Goal: Task Accomplishment & Management: Complete application form

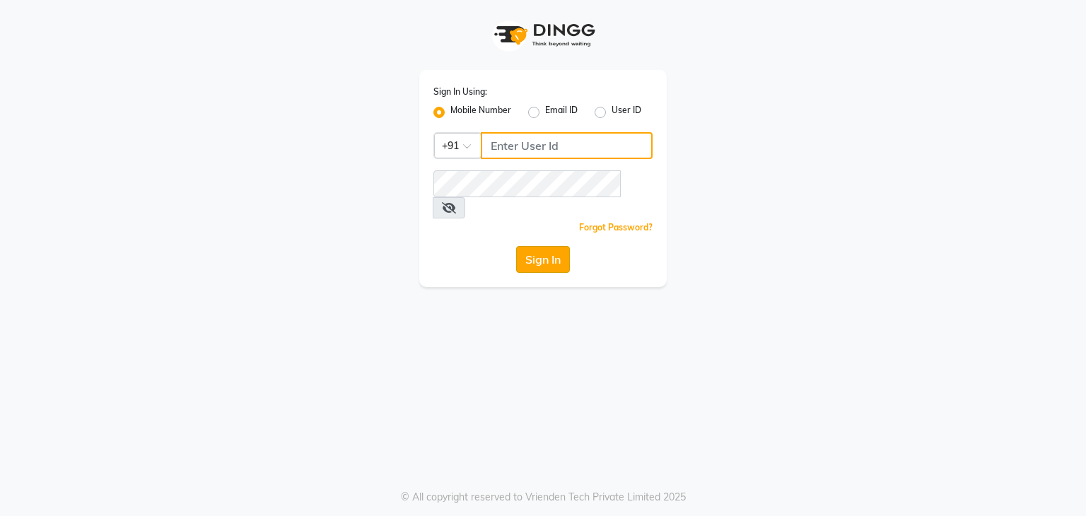
type input "9930388551"
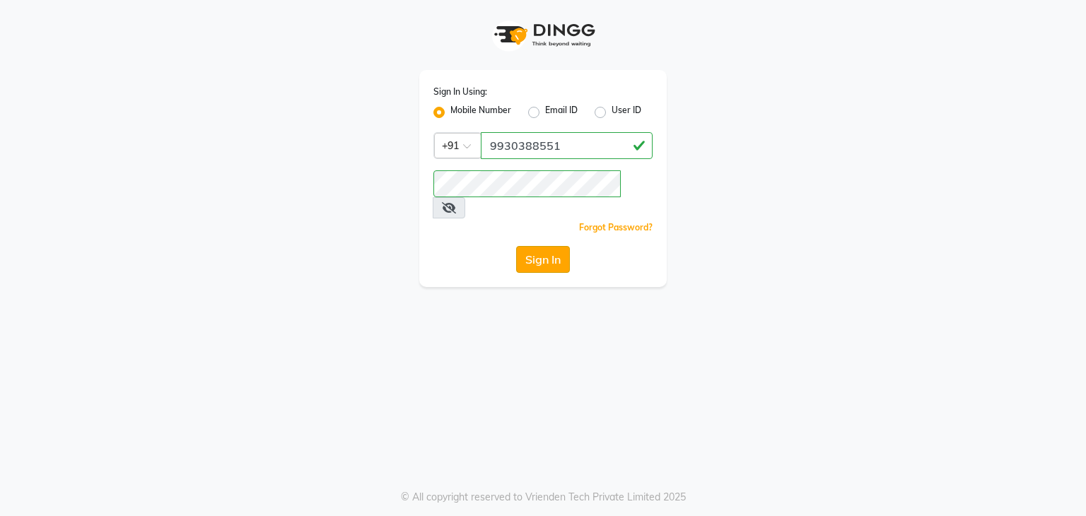
click at [538, 249] on button "Sign In" at bounding box center [543, 259] width 54 height 27
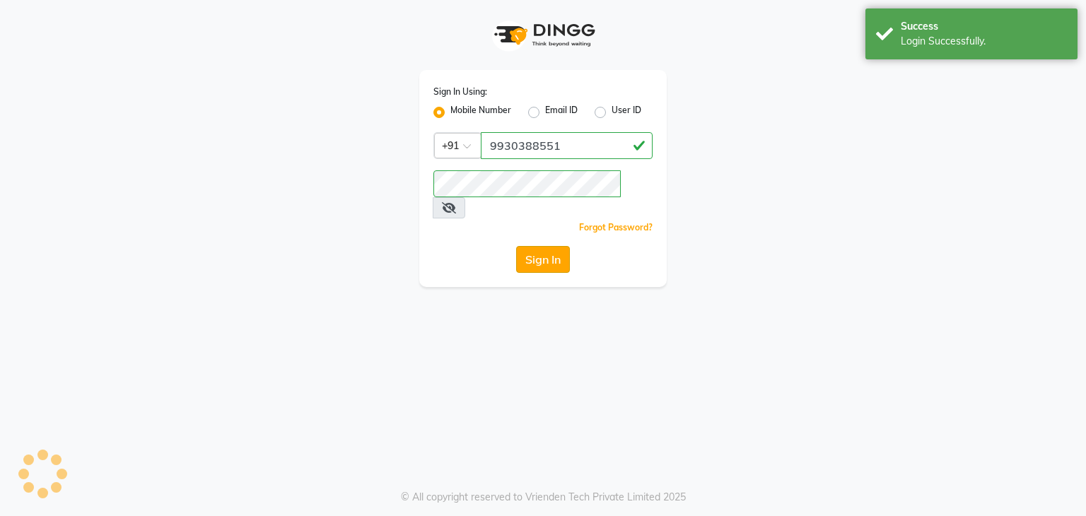
select select "service"
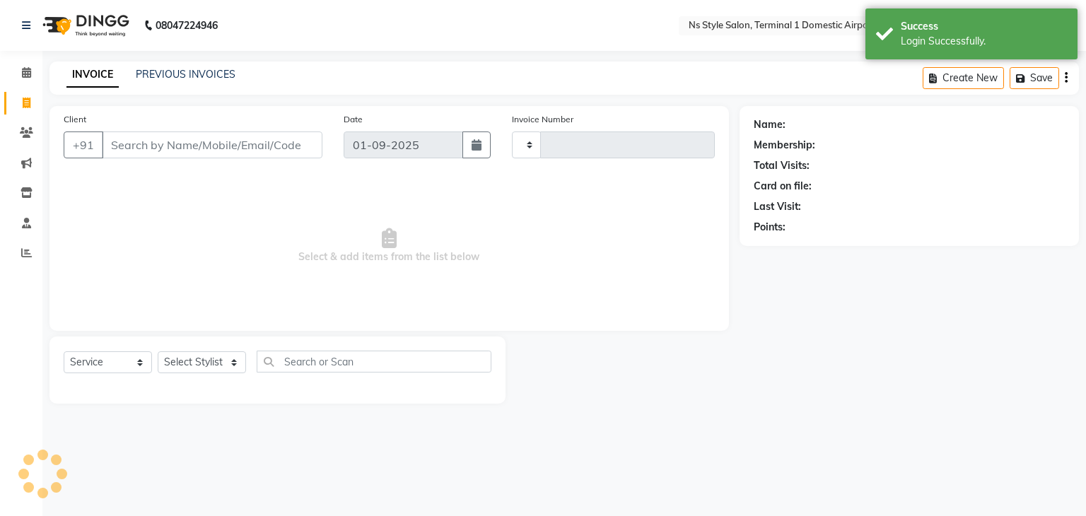
select select "en"
select select "5659"
type input "1386"
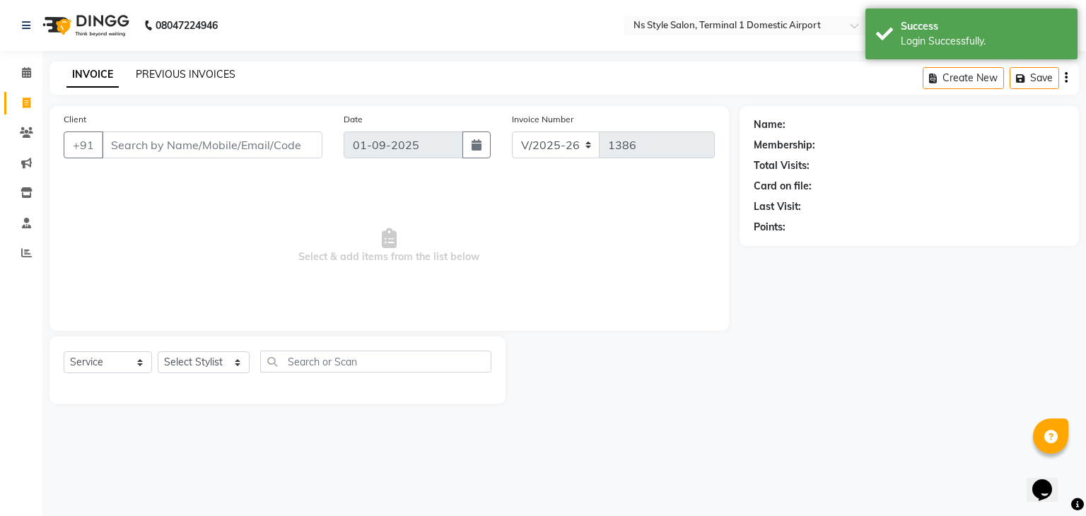
click at [204, 76] on link "PREVIOUS INVOICES" at bounding box center [186, 74] width 100 height 13
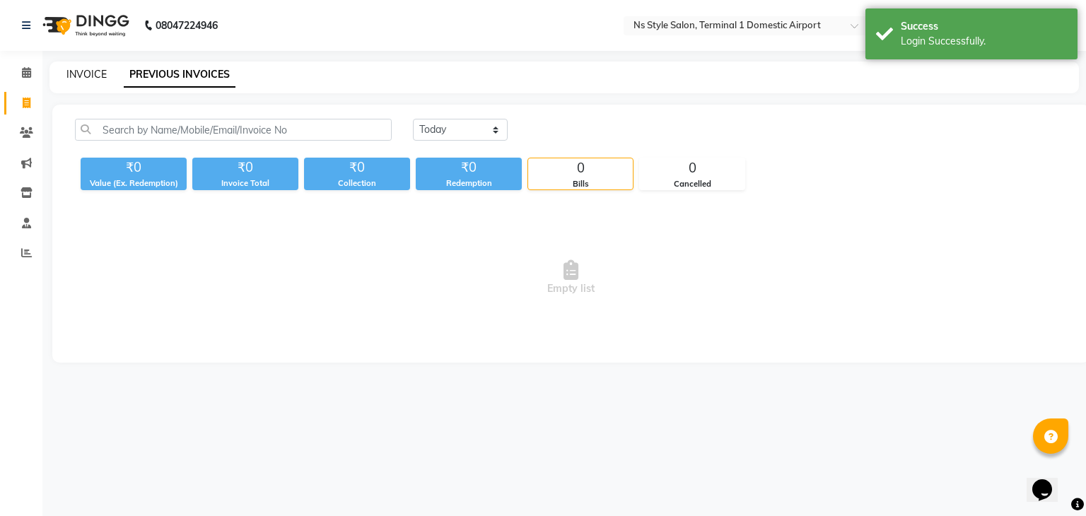
click at [99, 69] on link "INVOICE" at bounding box center [86, 74] width 40 height 13
select select "5659"
select select "service"
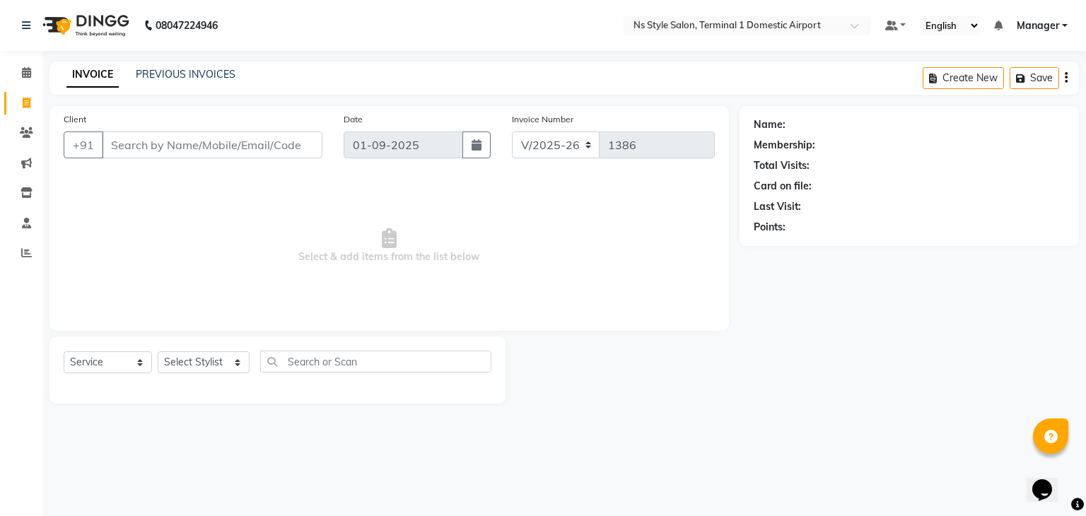
click at [177, 67] on div "PREVIOUS INVOICES" at bounding box center [186, 74] width 100 height 15
click at [173, 74] on link "PREVIOUS INVOICES" at bounding box center [186, 74] width 100 height 13
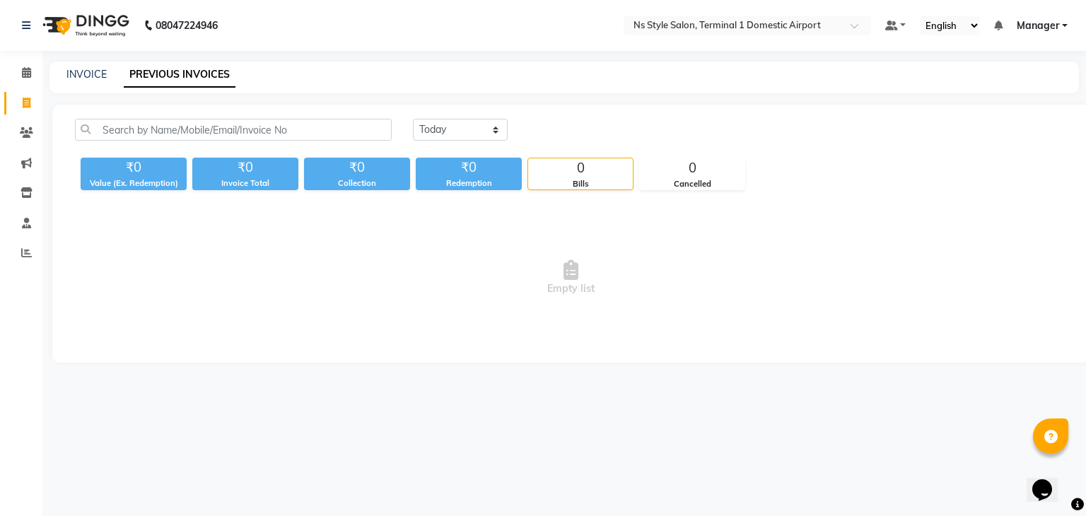
select select "service"
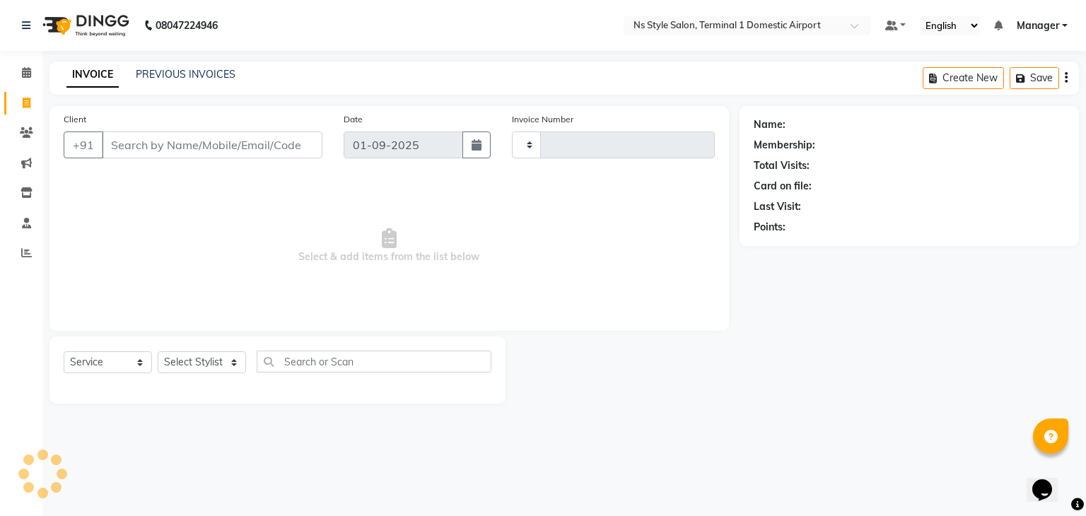
type input "1386"
click at [80, 59] on div "08047224946 Select Location × Ns Style Salon, Terminal 1 Domestic Airport Defau…" at bounding box center [543, 258] width 1086 height 516
select select "5659"
click at [165, 77] on link "PREVIOUS INVOICES" at bounding box center [186, 74] width 100 height 13
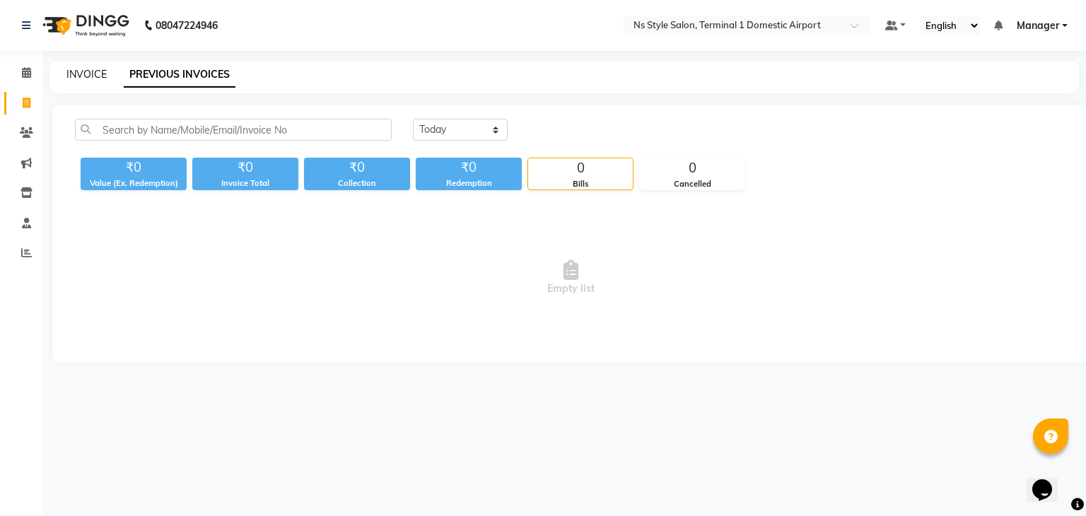
click at [76, 74] on link "INVOICE" at bounding box center [86, 74] width 40 height 13
select select "service"
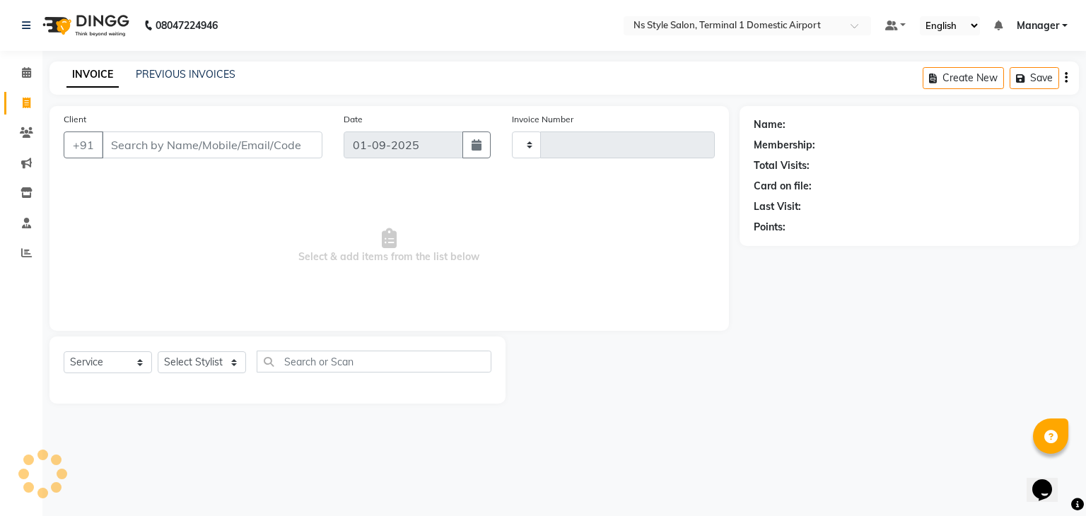
type input "w"
type input "1386"
type input "wa"
select select "5659"
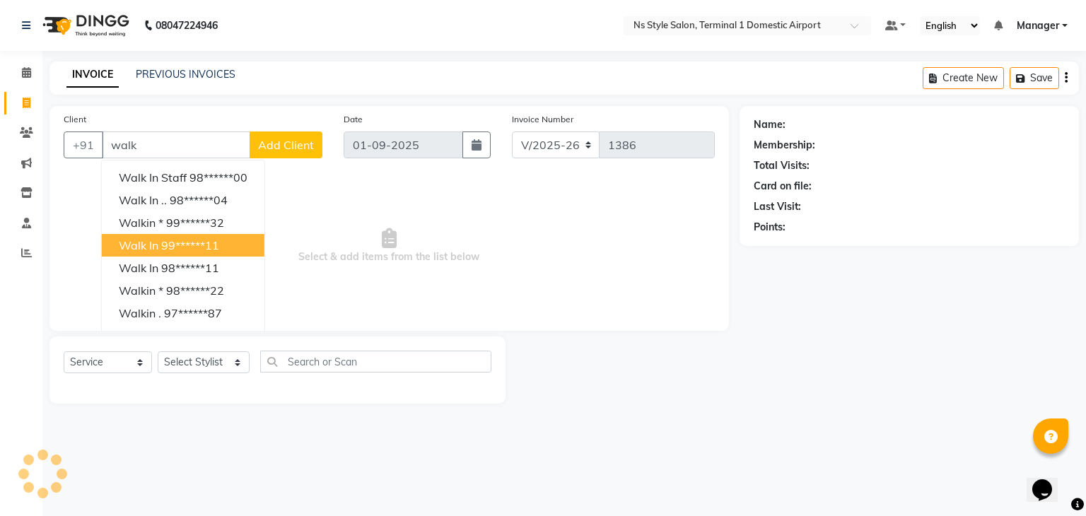
click at [170, 244] on ngb-highlight "99******11" at bounding box center [190, 245] width 58 height 14
type input "99******11"
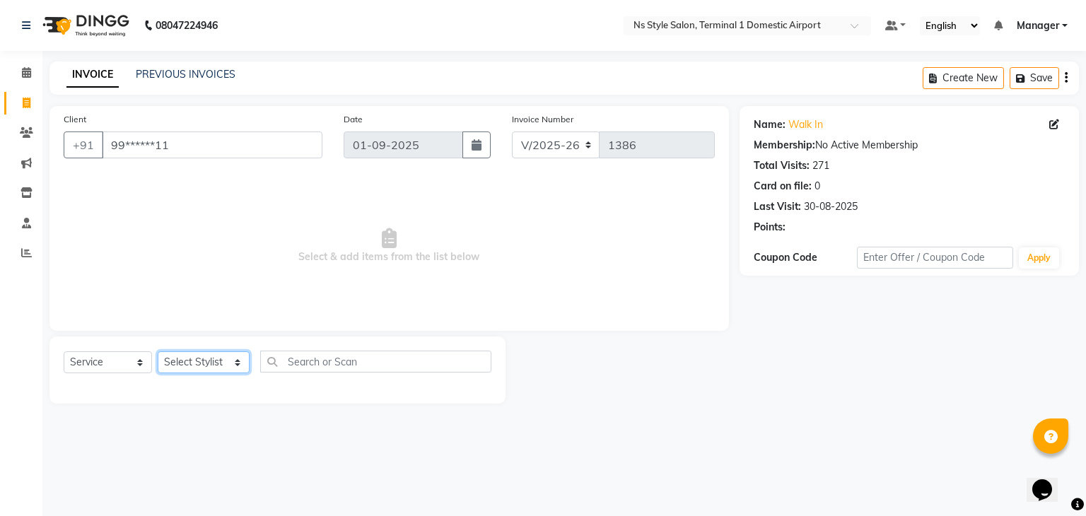
click at [184, 359] on select "Select Stylist [PERSON_NAME] [PERSON_NAME] [PERSON_NAME] GRROWWIDE [PERSON_NAME…" at bounding box center [204, 363] width 92 height 22
click at [158, 352] on select "Select Stylist [PERSON_NAME] [PERSON_NAME] [PERSON_NAME] GRROWWIDE [PERSON_NAME…" at bounding box center [204, 363] width 92 height 22
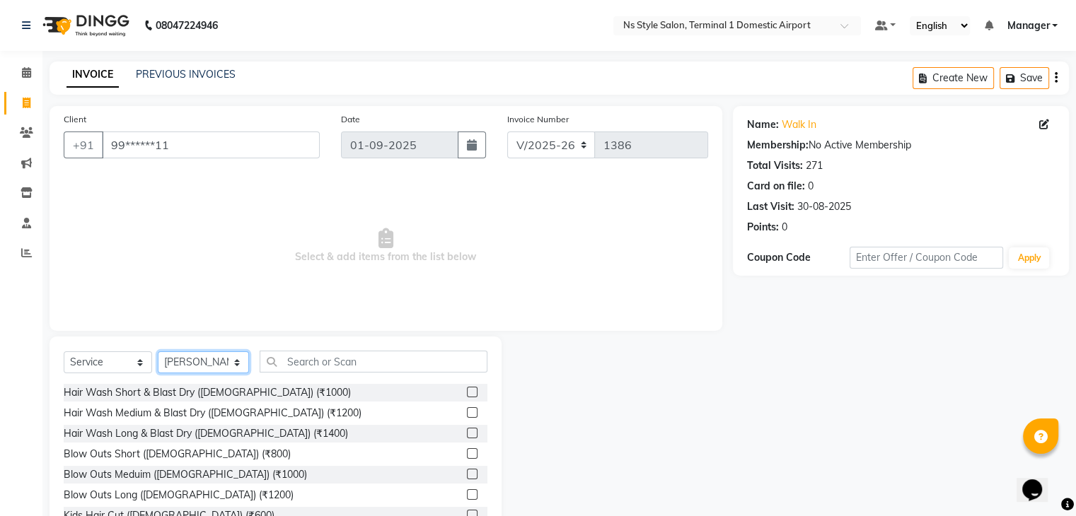
click at [203, 354] on select "Select Stylist [PERSON_NAME] [PERSON_NAME] [PERSON_NAME] GRROWWIDE [PERSON_NAME…" at bounding box center [203, 363] width 91 height 22
select select "39689"
click at [158, 352] on select "Select Stylist [PERSON_NAME] [PERSON_NAME] [PERSON_NAME] GRROWWIDE [PERSON_NAME…" at bounding box center [203, 363] width 91 height 22
click at [301, 359] on input "text" at bounding box center [374, 362] width 228 height 22
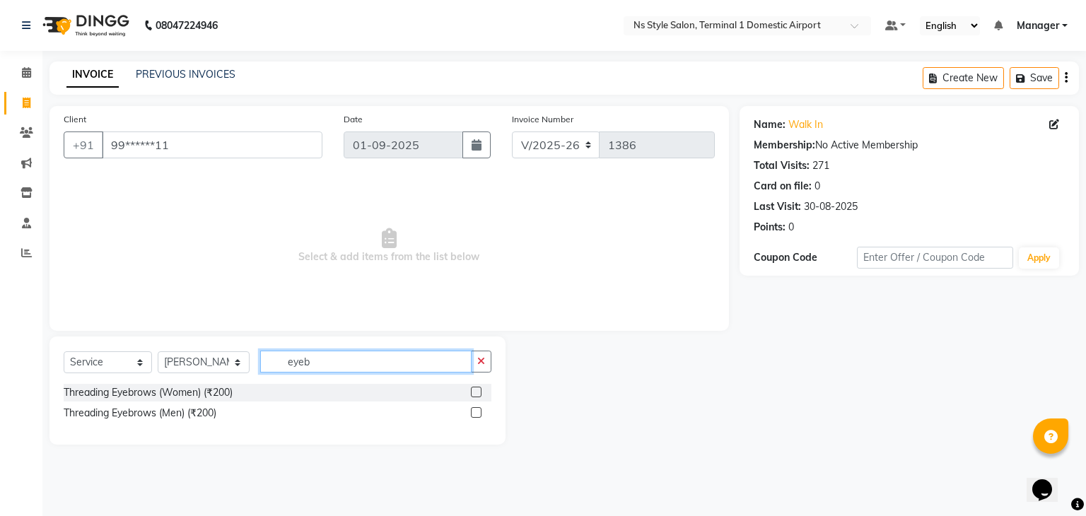
type input "eyeb"
click at [477, 393] on label at bounding box center [476, 392] width 11 height 11
click at [477, 393] on input "checkbox" at bounding box center [475, 392] width 9 height 9
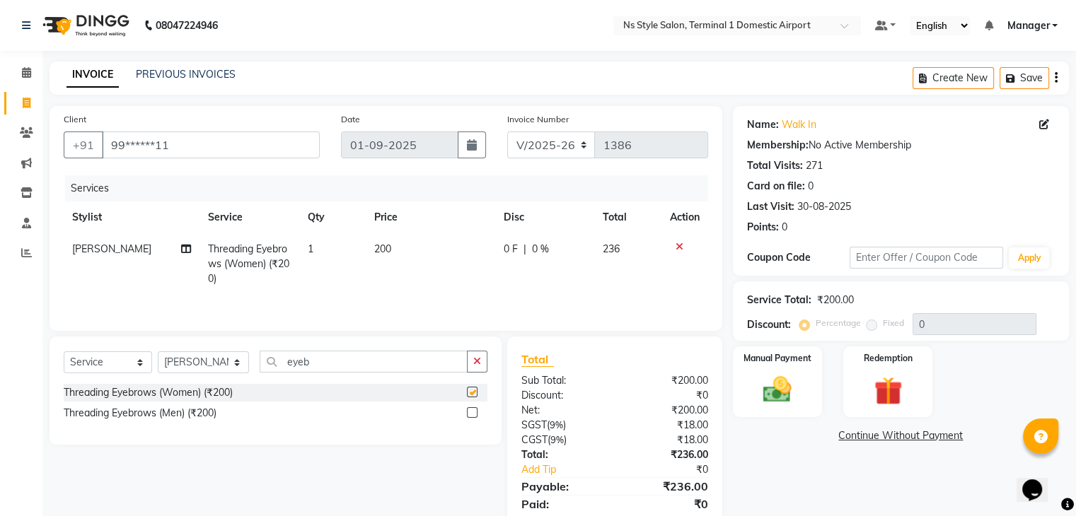
checkbox input "false"
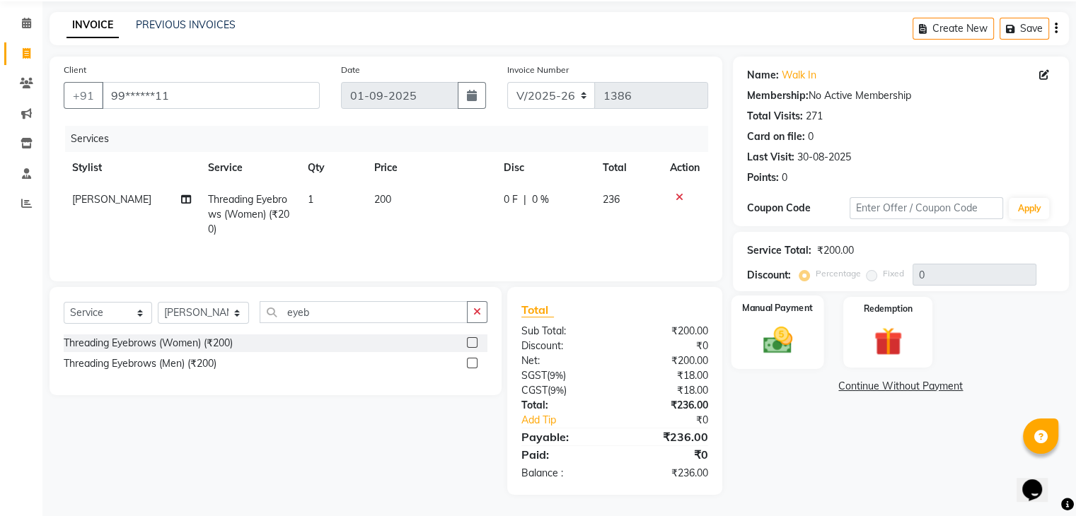
click at [778, 336] on img at bounding box center [776, 341] width 47 height 34
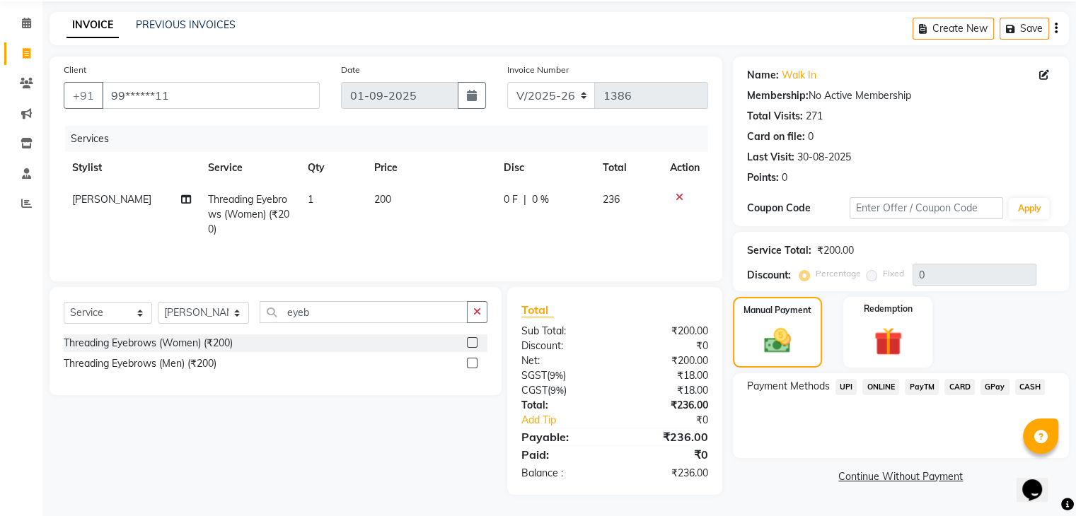
click at [961, 383] on span "CARD" at bounding box center [959, 387] width 30 height 16
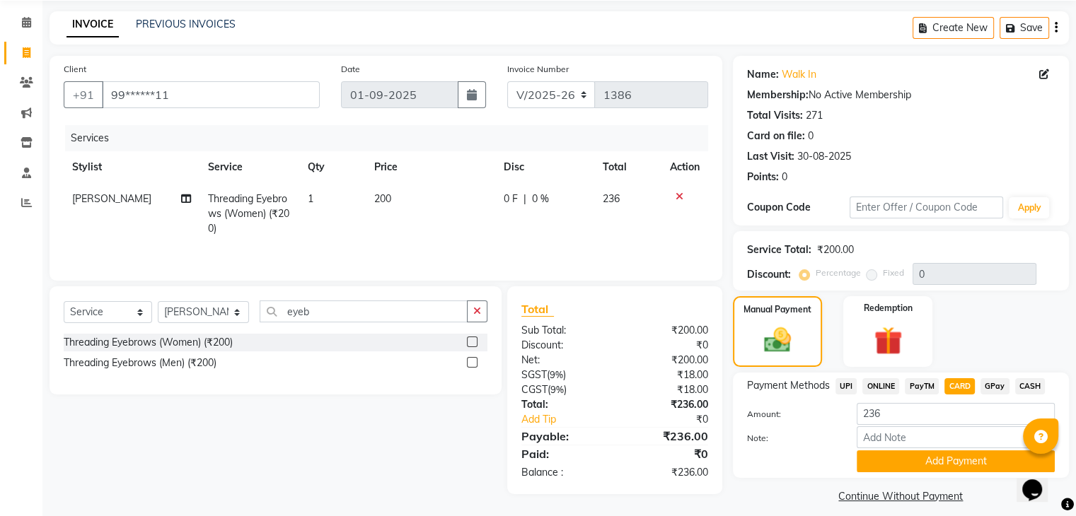
scroll to position [63, 0]
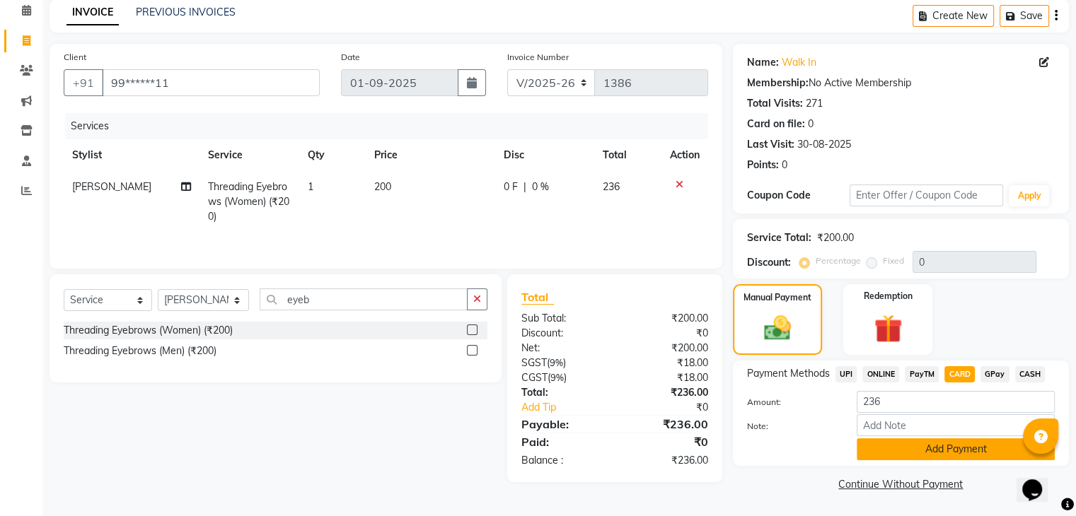
click at [949, 448] on button "Add Payment" at bounding box center [956, 450] width 198 height 22
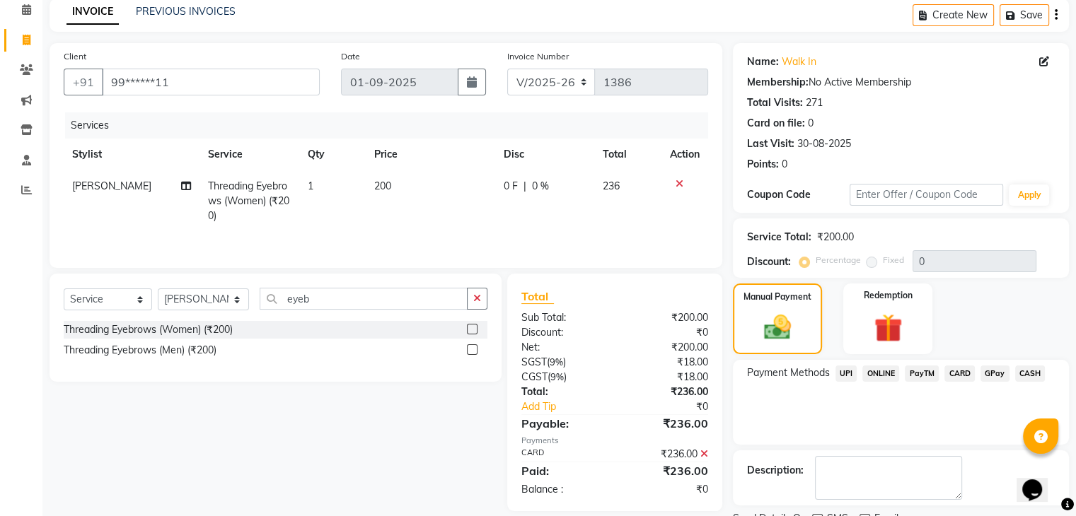
scroll to position [121, 0]
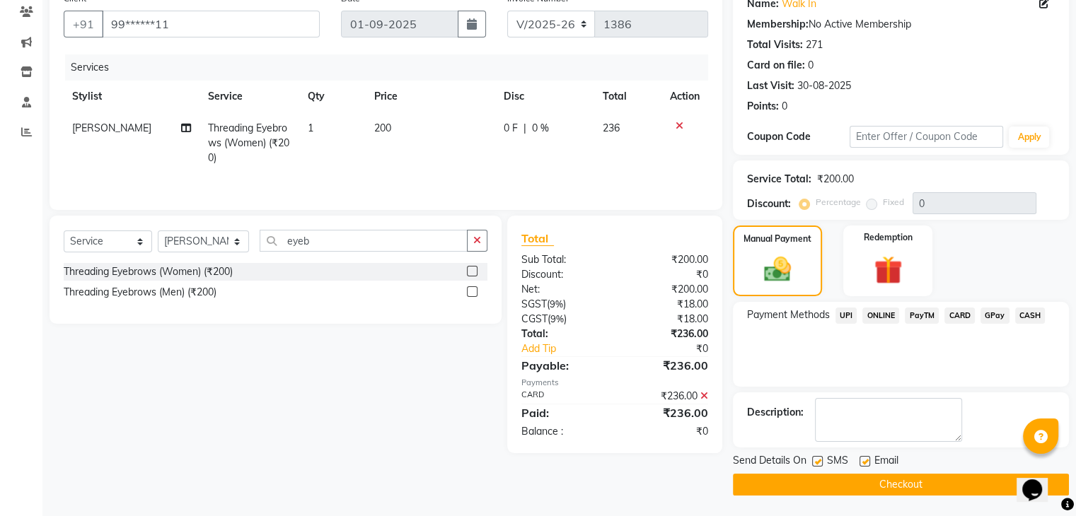
click at [877, 479] on button "Checkout" at bounding box center [901, 485] width 336 height 22
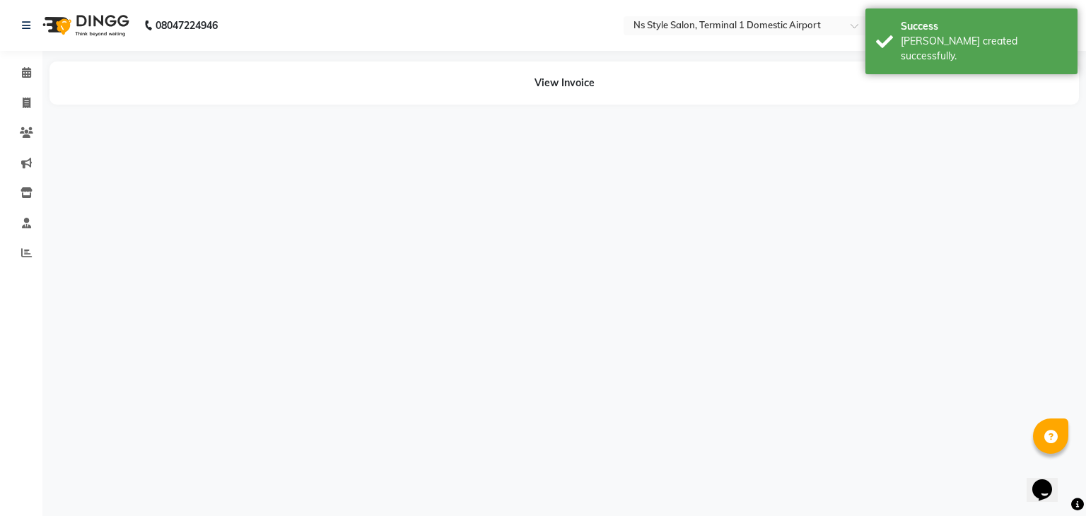
click at [1022, 190] on div "08047224946 Select Location × Ns Style Salon, Terminal 1 Domestic Airport Defau…" at bounding box center [543, 258] width 1086 height 516
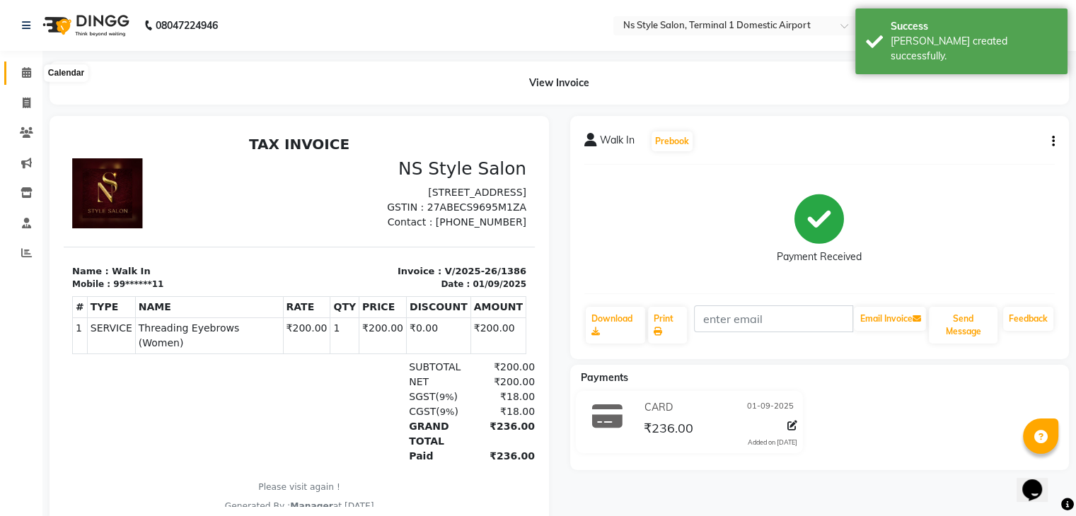
click at [24, 79] on span at bounding box center [26, 73] width 25 height 16
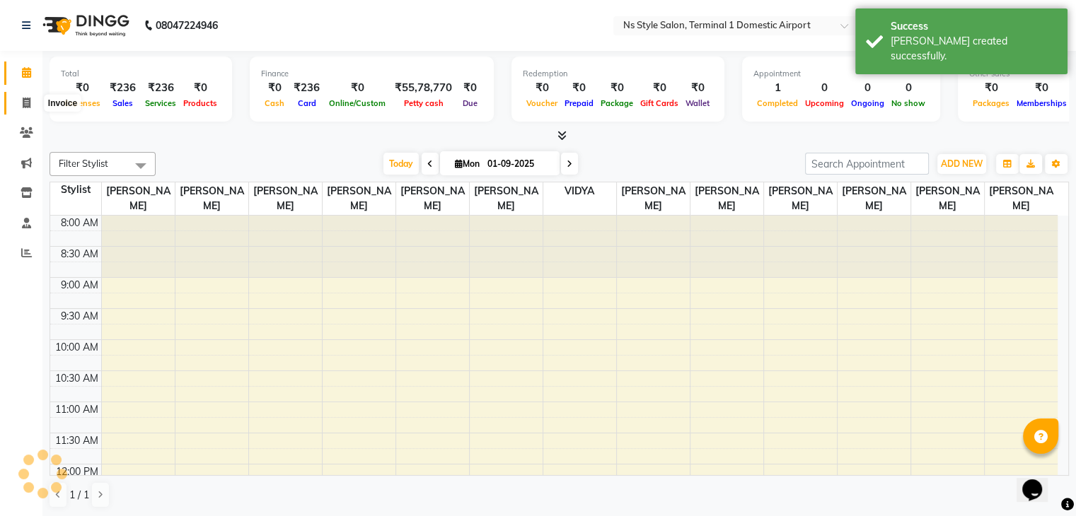
click at [24, 96] on span at bounding box center [26, 103] width 25 height 16
select select "service"
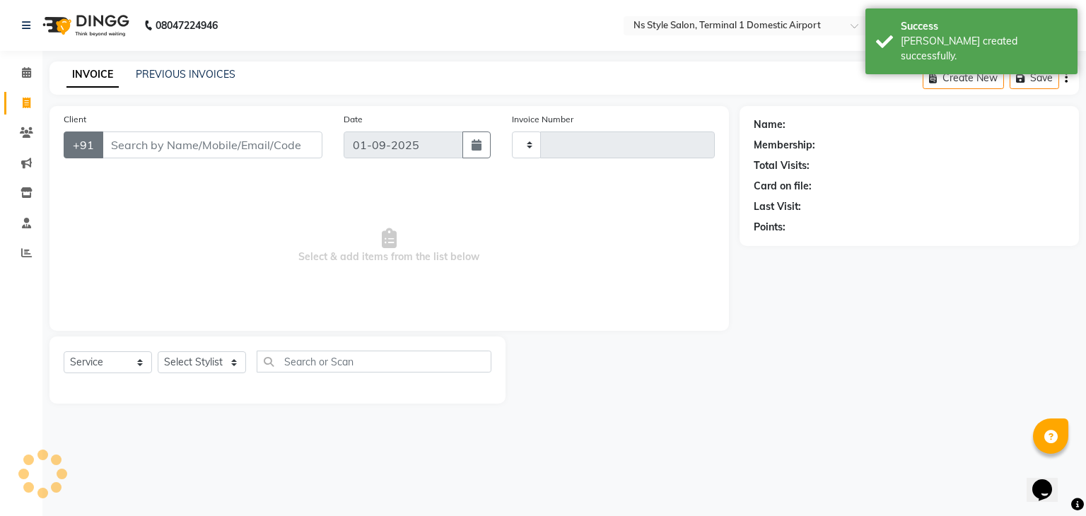
type input "1387"
select select "5659"
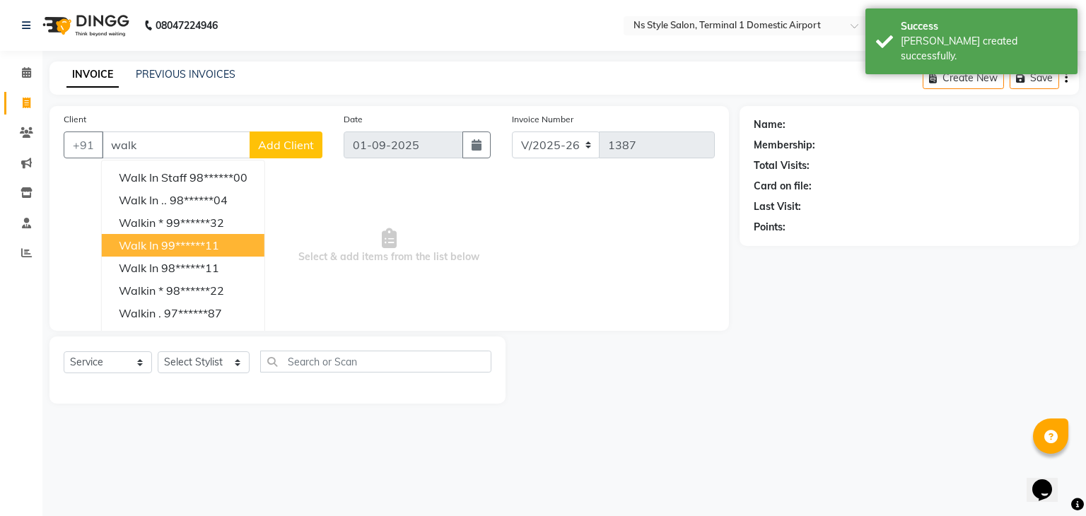
click at [127, 244] on span "Walk In" at bounding box center [139, 245] width 40 height 14
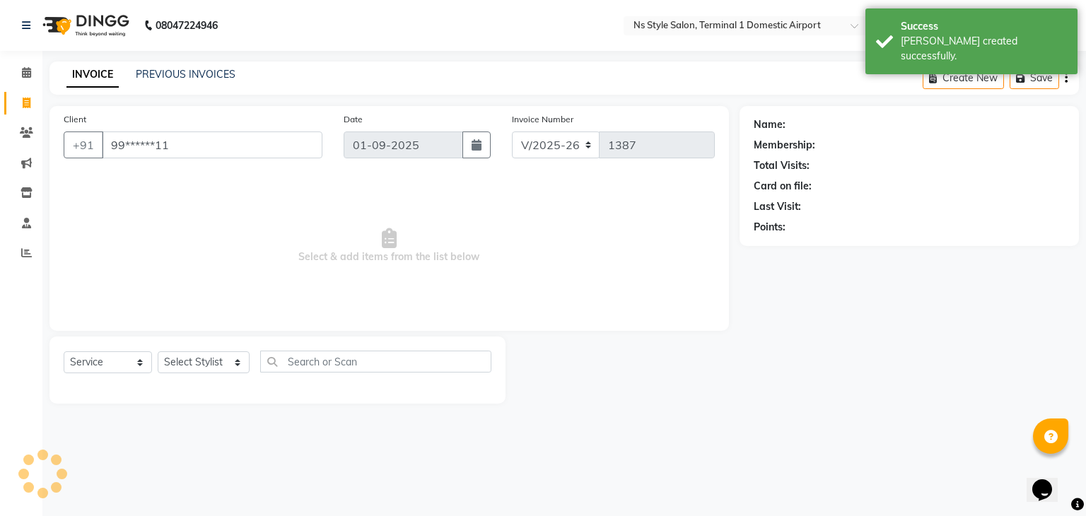
type input "99******11"
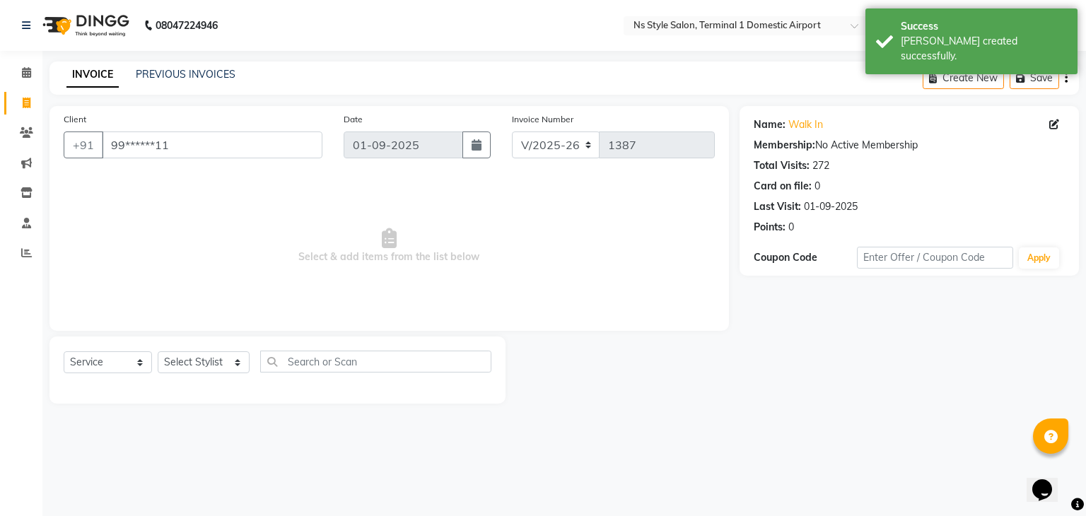
click at [184, 351] on div "Select Service Product Membership Package Voucher Prepaid Gift Card Select Styl…" at bounding box center [278, 367] width 428 height 33
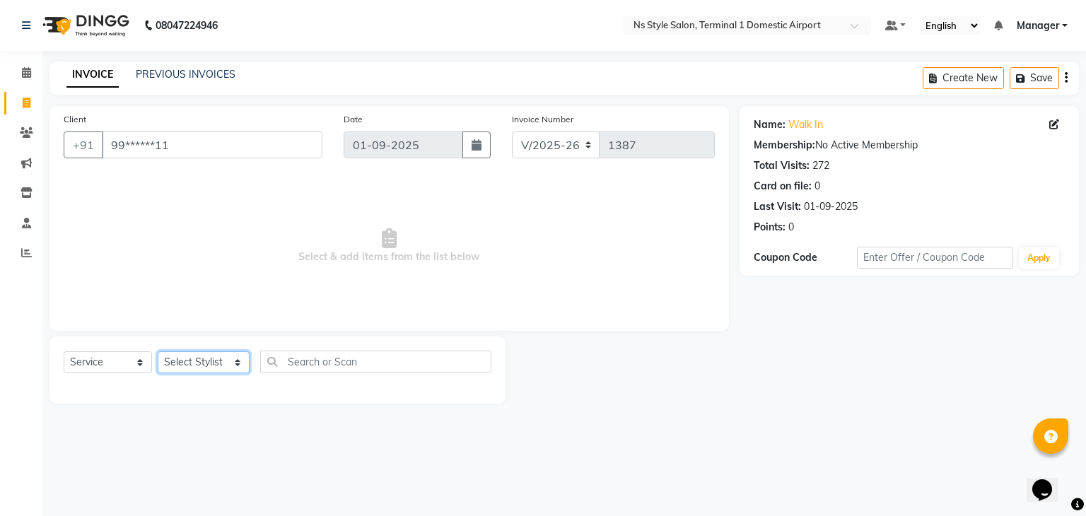
click at [200, 366] on select "Select Stylist [PERSON_NAME] [PERSON_NAME] [PERSON_NAME] GRROWWIDE [PERSON_NAME…" at bounding box center [204, 363] width 92 height 22
select select "39683"
click at [158, 352] on select "Select Stylist [PERSON_NAME] [PERSON_NAME] [PERSON_NAME] GRROWWIDE [PERSON_NAME…" at bounding box center [204, 363] width 92 height 22
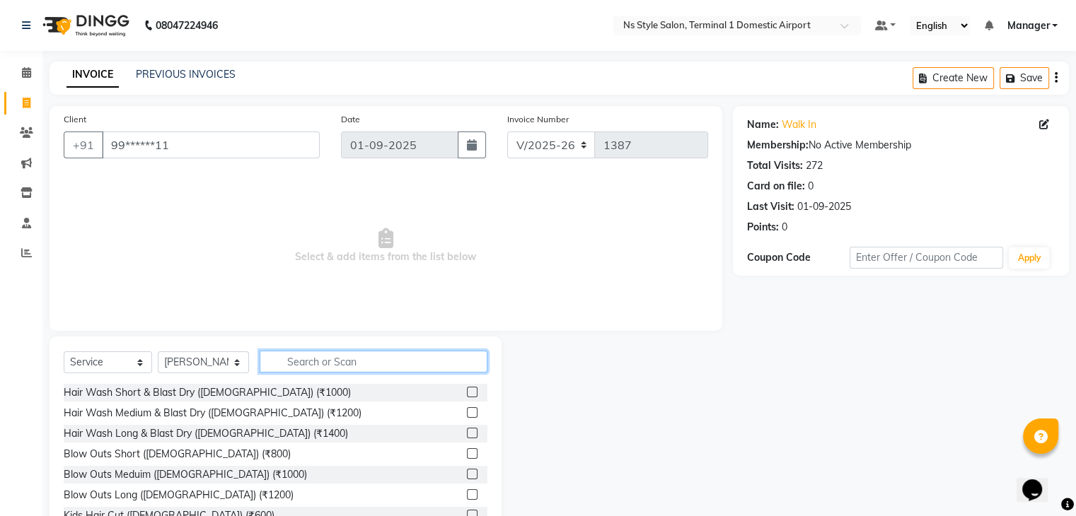
click at [289, 366] on input "text" at bounding box center [374, 362] width 228 height 22
type input "4000"
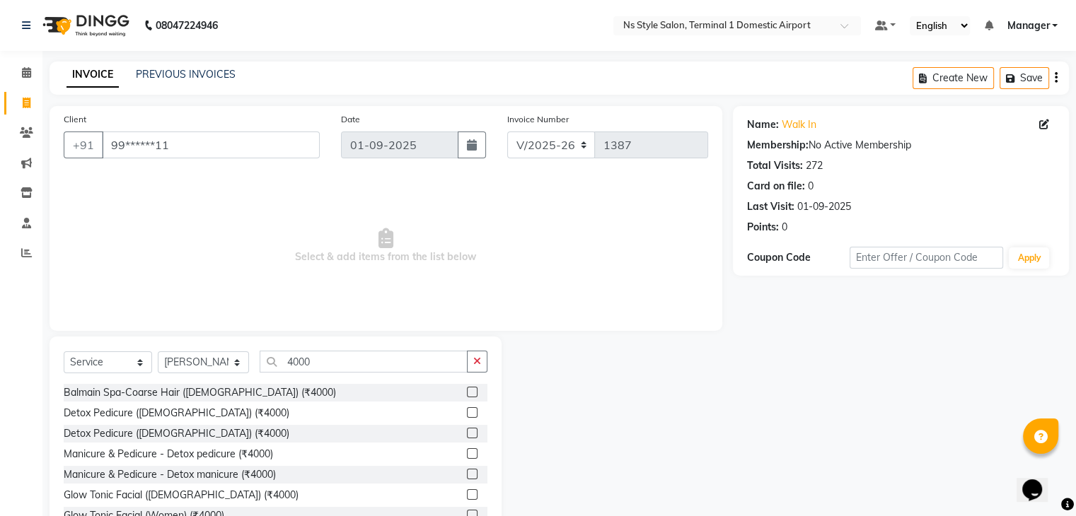
click at [467, 415] on label at bounding box center [472, 412] width 11 height 11
click at [467, 415] on input "checkbox" at bounding box center [471, 413] width 9 height 9
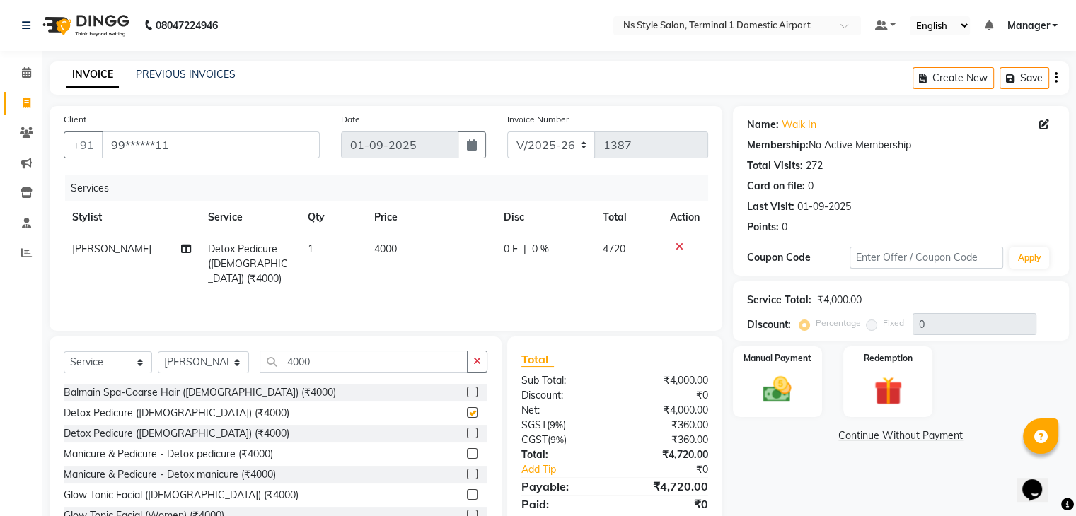
checkbox input "false"
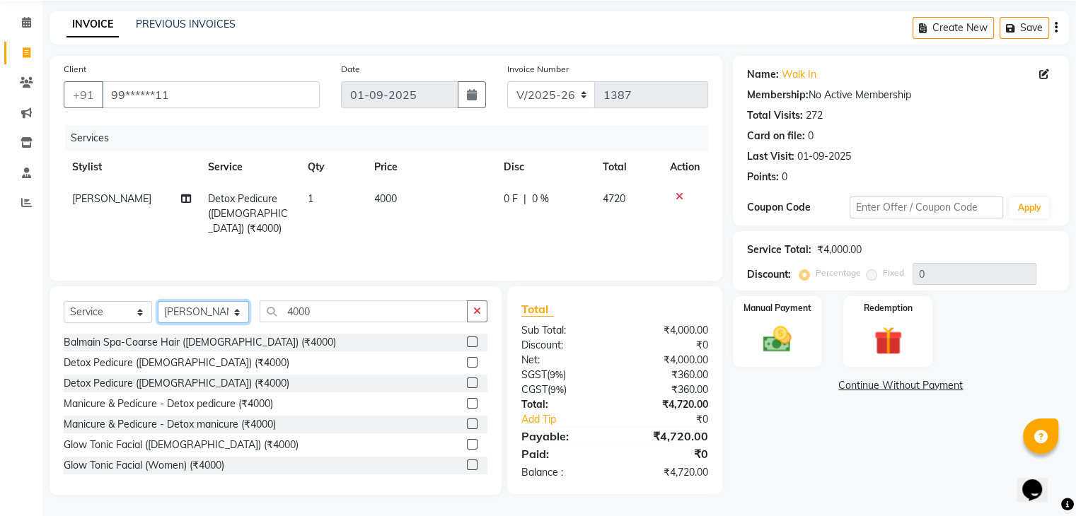
click at [218, 309] on select "Select Stylist [PERSON_NAME] [PERSON_NAME] [PERSON_NAME] GRROWWIDE [PERSON_NAME…" at bounding box center [203, 312] width 91 height 22
select select "39689"
click at [158, 301] on select "Select Stylist [PERSON_NAME] [PERSON_NAME] [PERSON_NAME] GRROWWIDE [PERSON_NAME…" at bounding box center [203, 312] width 91 height 22
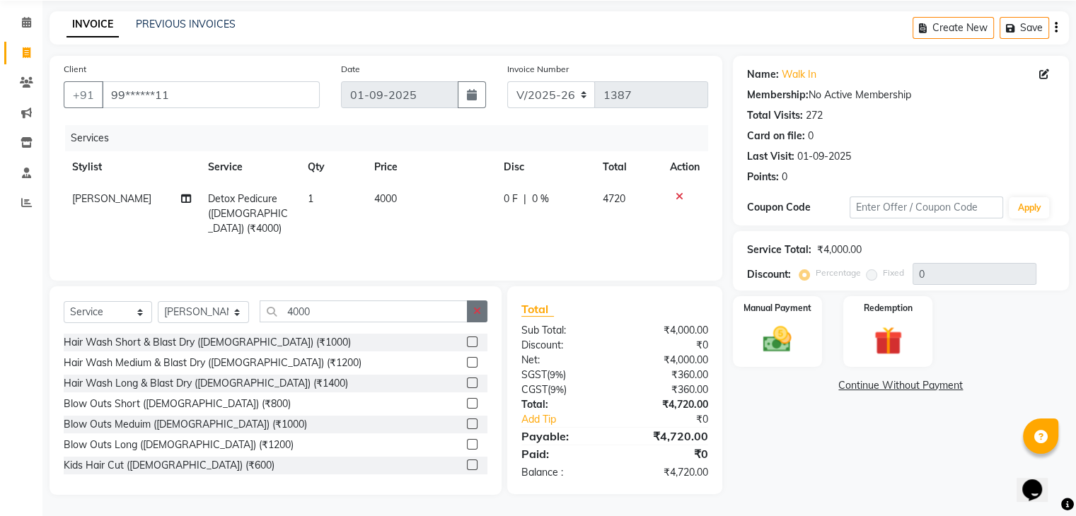
click at [479, 309] on icon "button" at bounding box center [477, 311] width 8 height 10
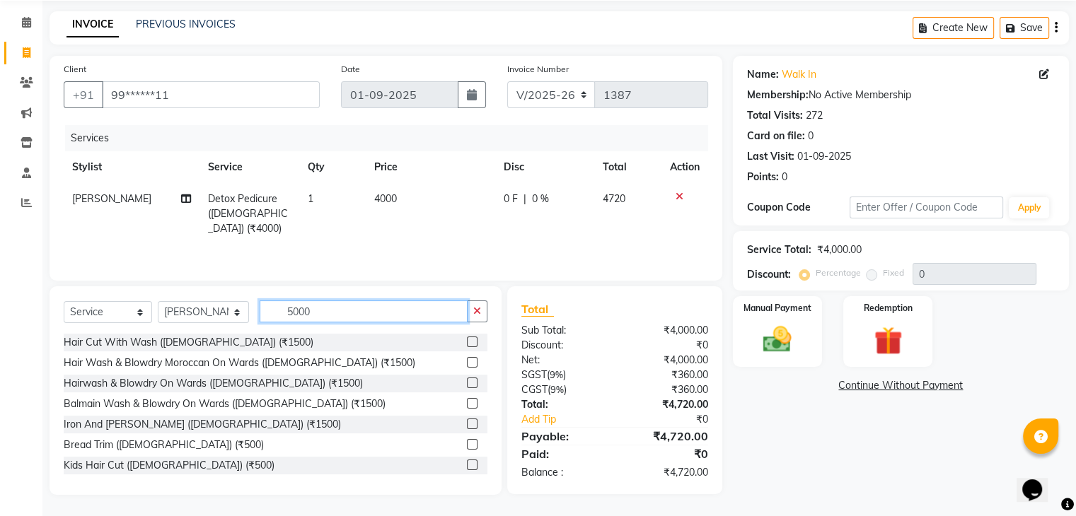
scroll to position [50, 0]
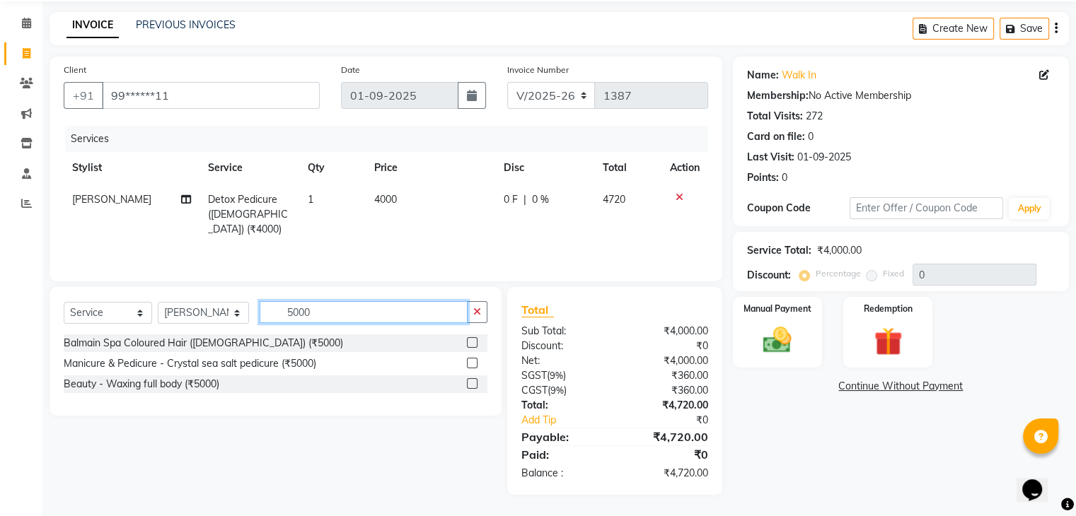
type input "5000"
click at [473, 366] on label at bounding box center [472, 363] width 11 height 11
click at [473, 366] on input "checkbox" at bounding box center [471, 363] width 9 height 9
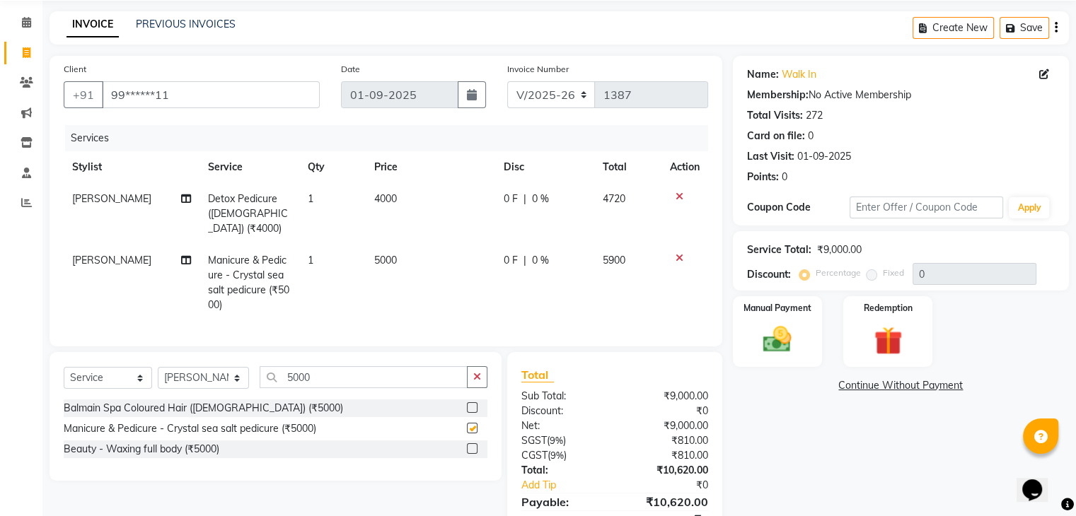
checkbox input "false"
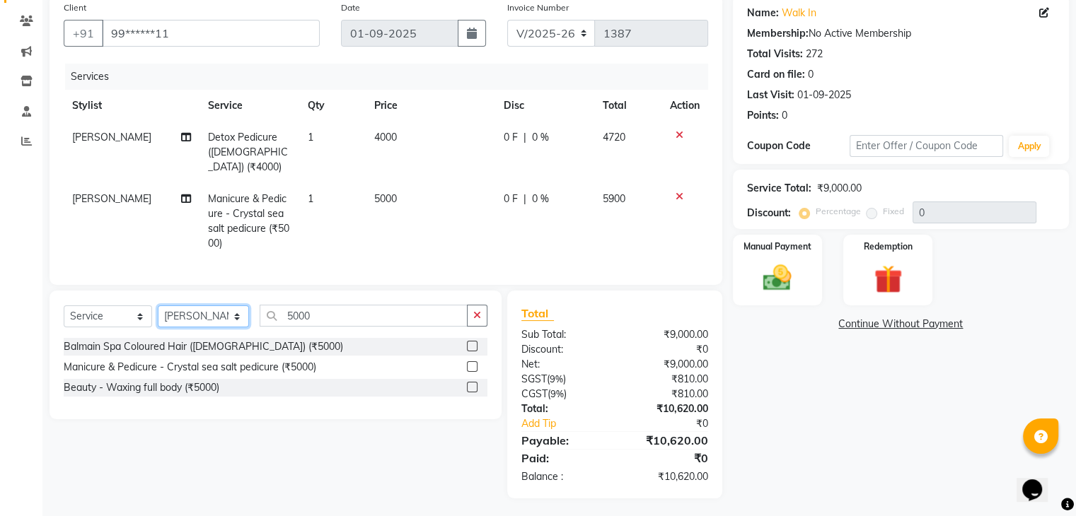
click at [175, 313] on select "Select Stylist [PERSON_NAME] [PERSON_NAME] [PERSON_NAME] GRROWWIDE [PERSON_NAME…" at bounding box center [203, 317] width 91 height 22
select select "88862"
click at [158, 306] on select "Select Stylist [PERSON_NAME] [PERSON_NAME] [PERSON_NAME] GRROWWIDE [PERSON_NAME…" at bounding box center [203, 317] width 91 height 22
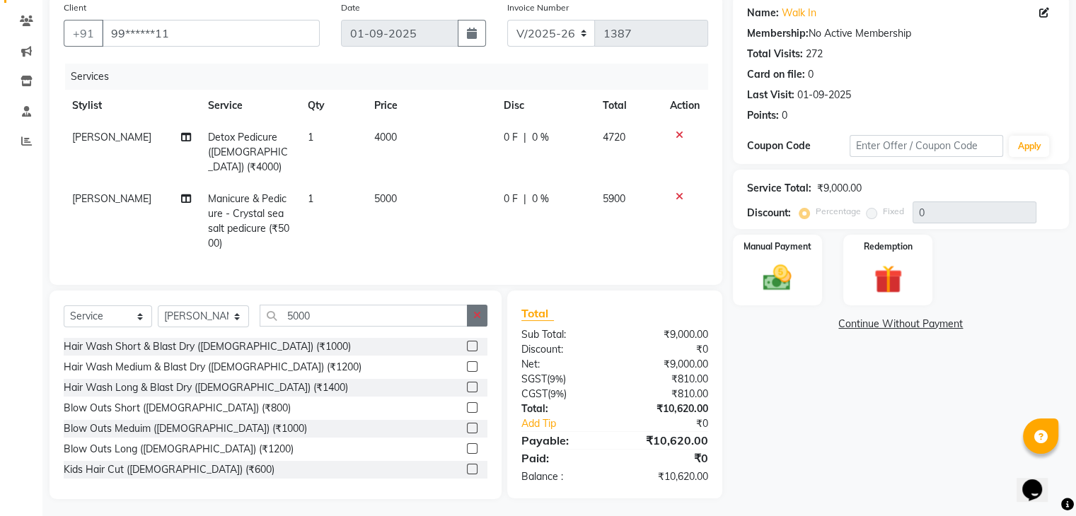
click at [475, 305] on button "button" at bounding box center [477, 316] width 21 height 22
type input "2"
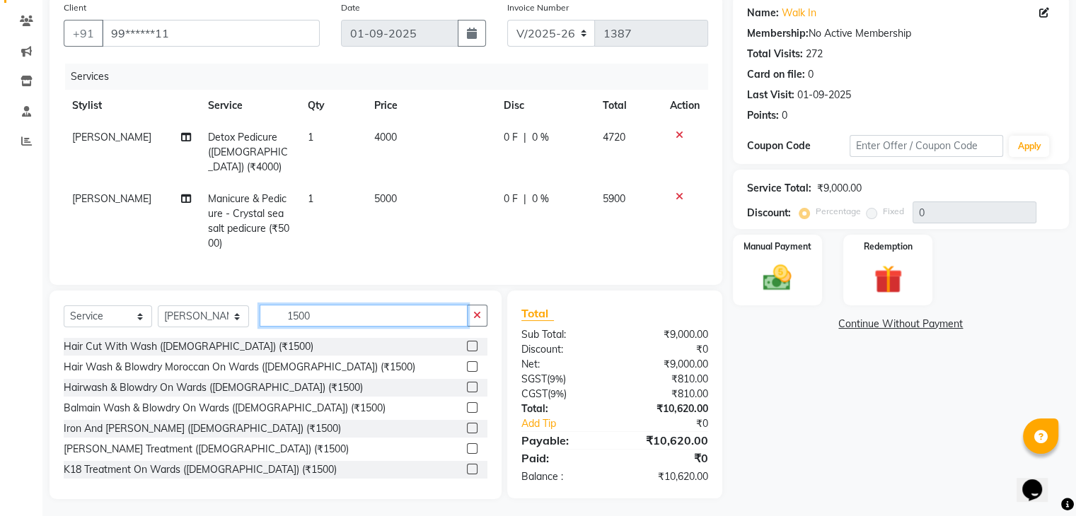
type input "1500"
click at [467, 341] on label at bounding box center [472, 346] width 11 height 11
click at [467, 342] on input "checkbox" at bounding box center [471, 346] width 9 height 9
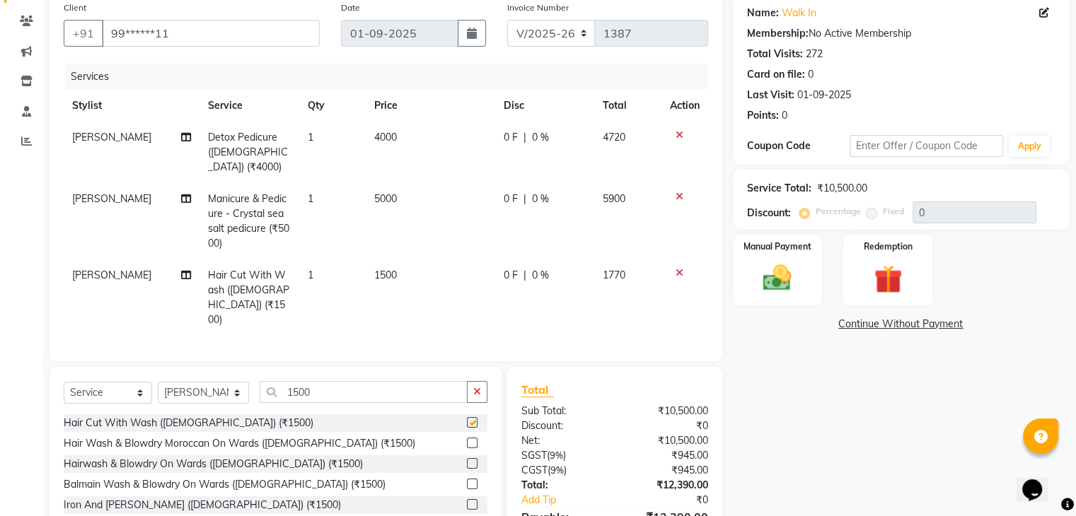
checkbox input "false"
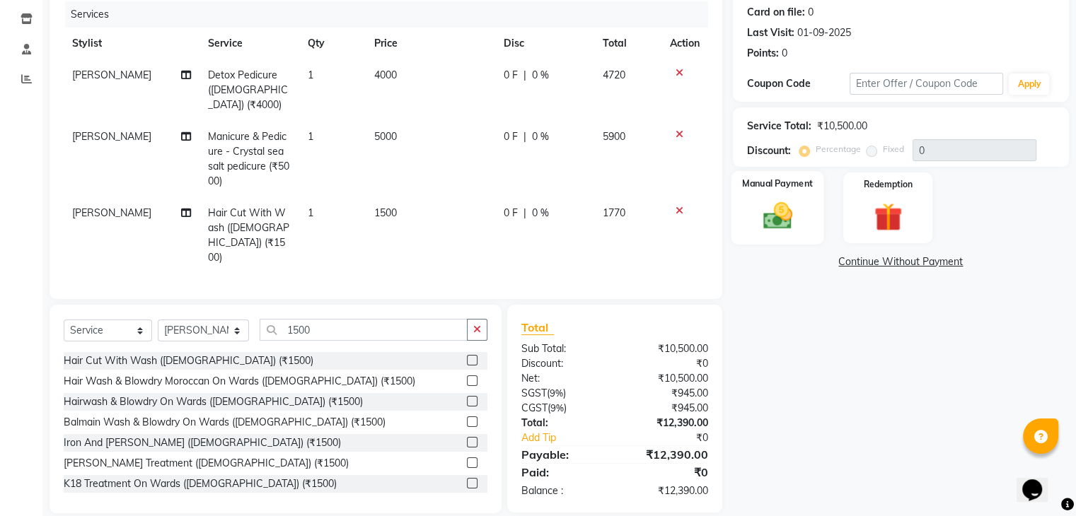
click at [775, 209] on img at bounding box center [776, 216] width 47 height 34
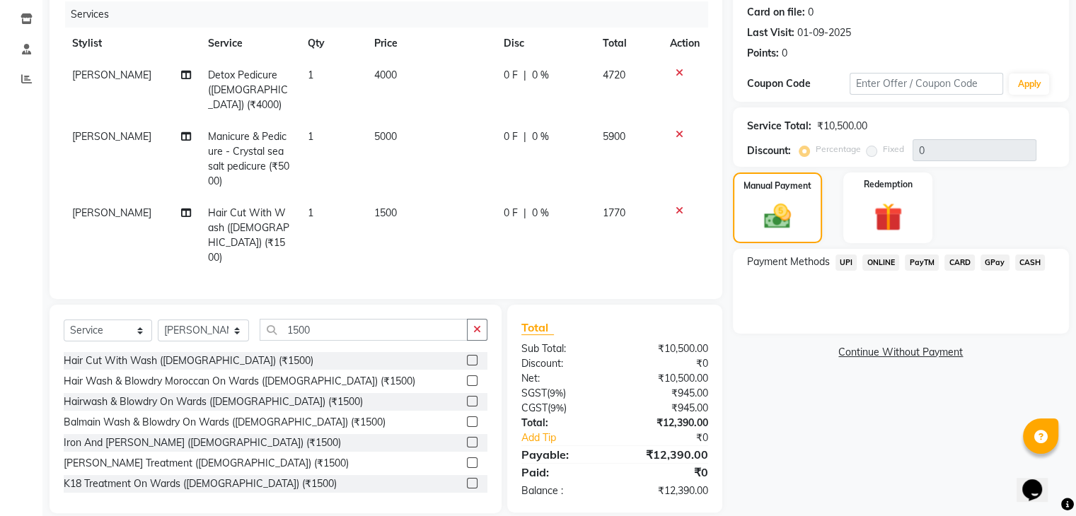
click at [963, 263] on span "CARD" at bounding box center [959, 263] width 30 height 16
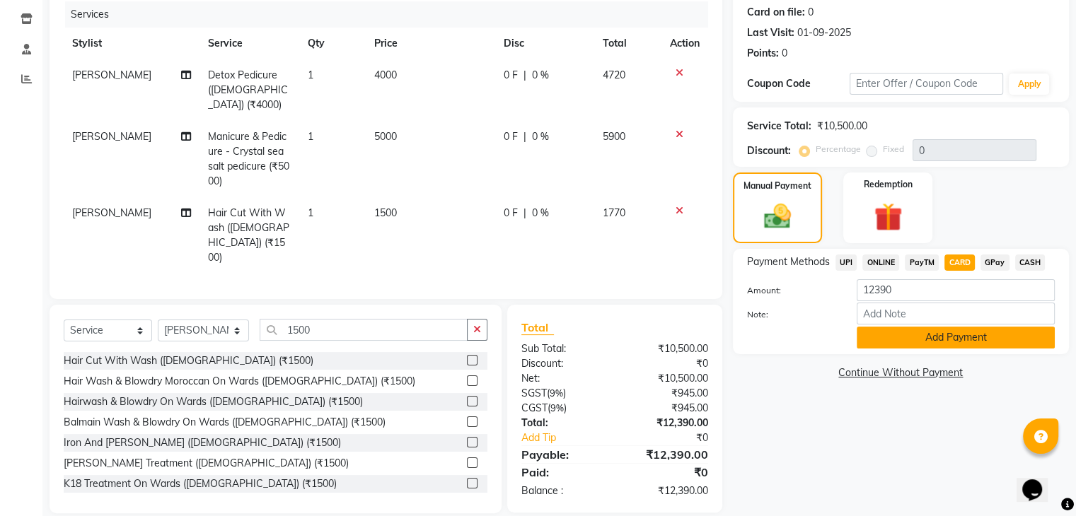
click at [975, 337] on button "Add Payment" at bounding box center [956, 338] width 198 height 22
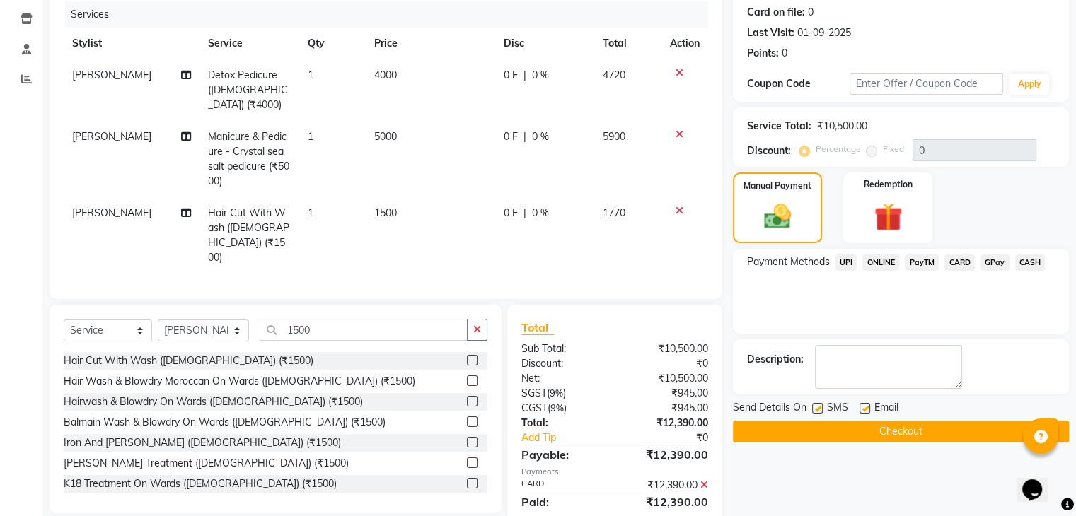
scroll to position [203, 0]
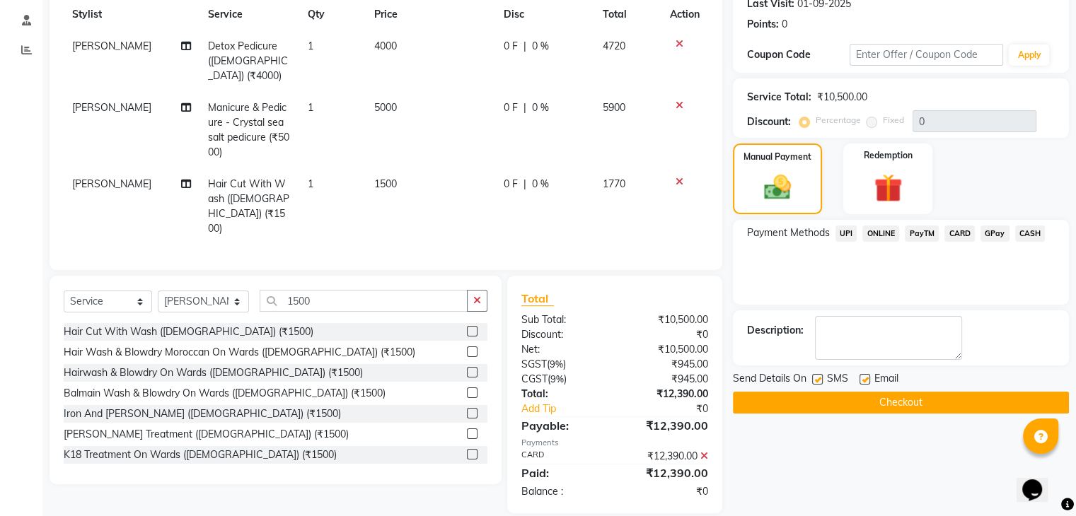
click at [854, 404] on button "Checkout" at bounding box center [901, 403] width 336 height 22
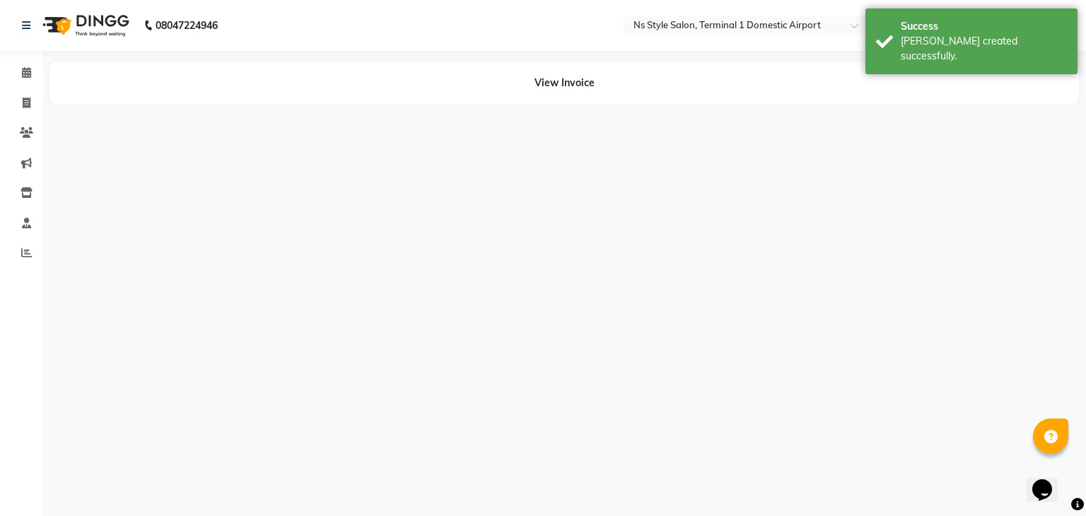
drag, startPoint x: 1086, startPoint y: 437, endPoint x: 1083, endPoint y: 103, distance: 334.6
click at [1083, 103] on html "08047224946 Select Location × Ns Style Salon, Terminal 1 Domestic Airport Defau…" at bounding box center [543, 258] width 1086 height 516
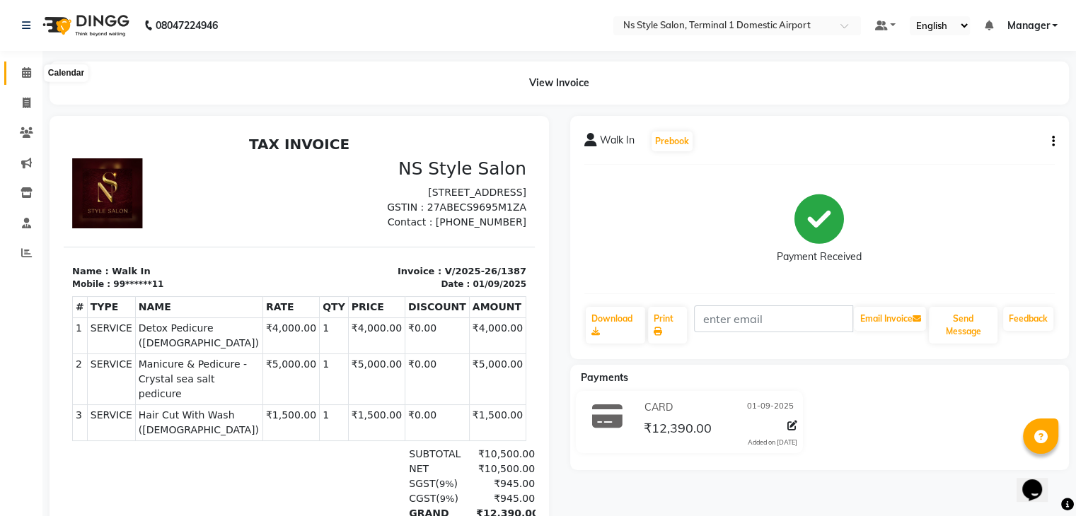
click at [22, 71] on icon at bounding box center [26, 72] width 9 height 11
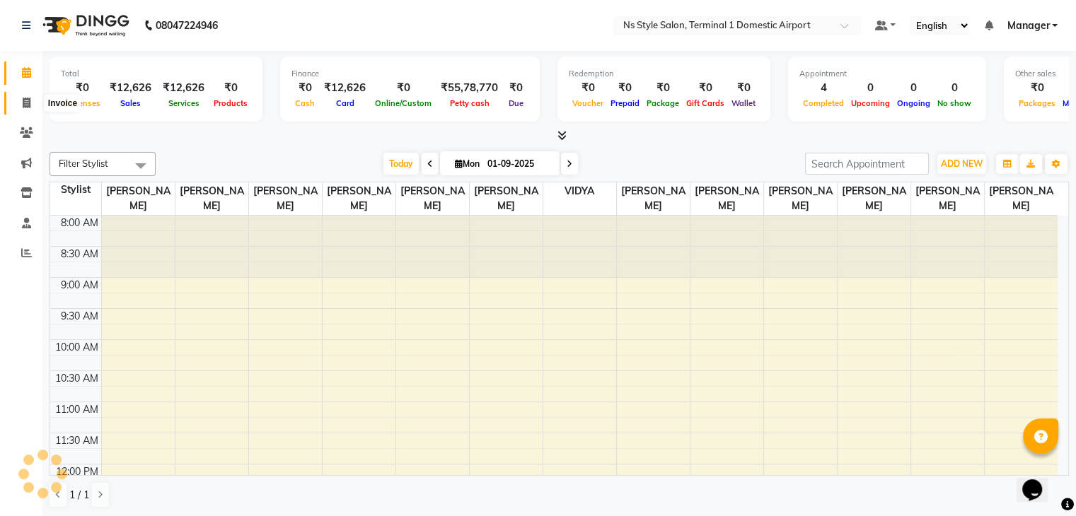
click at [21, 98] on span at bounding box center [26, 103] width 25 height 16
select select "service"
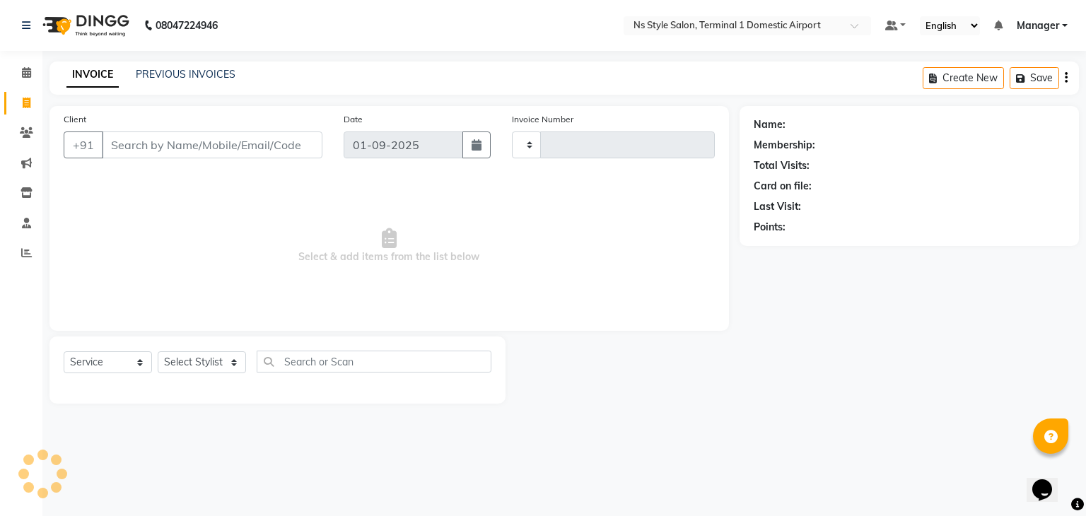
type input "1388"
select select "5659"
click at [161, 77] on link "PREVIOUS INVOICES" at bounding box center [186, 74] width 100 height 13
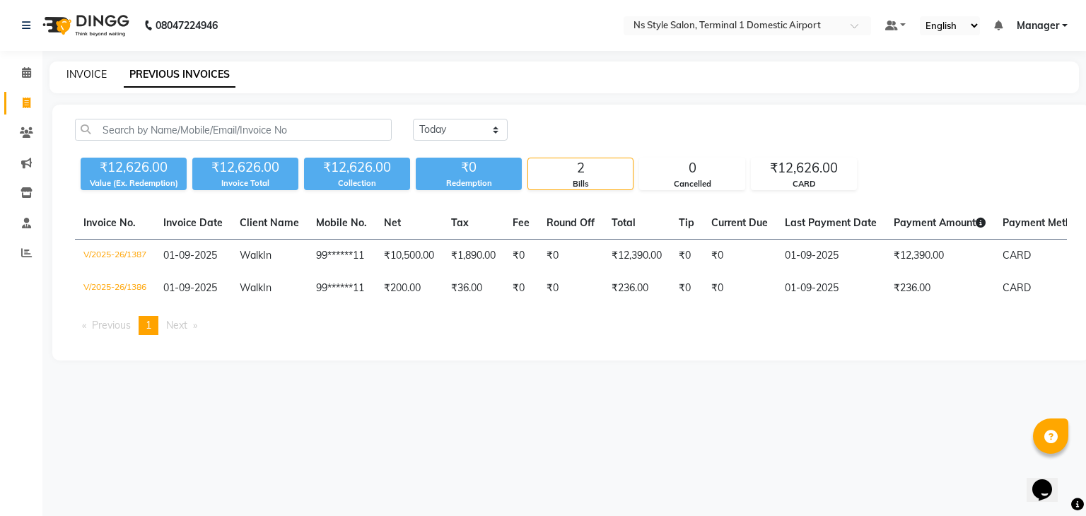
click at [80, 69] on link "INVOICE" at bounding box center [86, 74] width 40 height 13
select select "service"
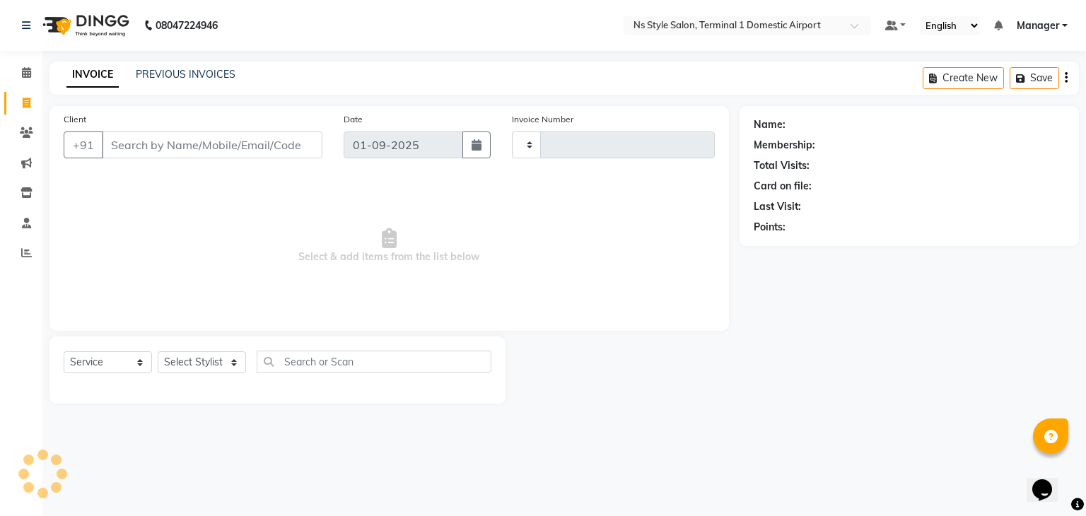
type input "1388"
select select "5659"
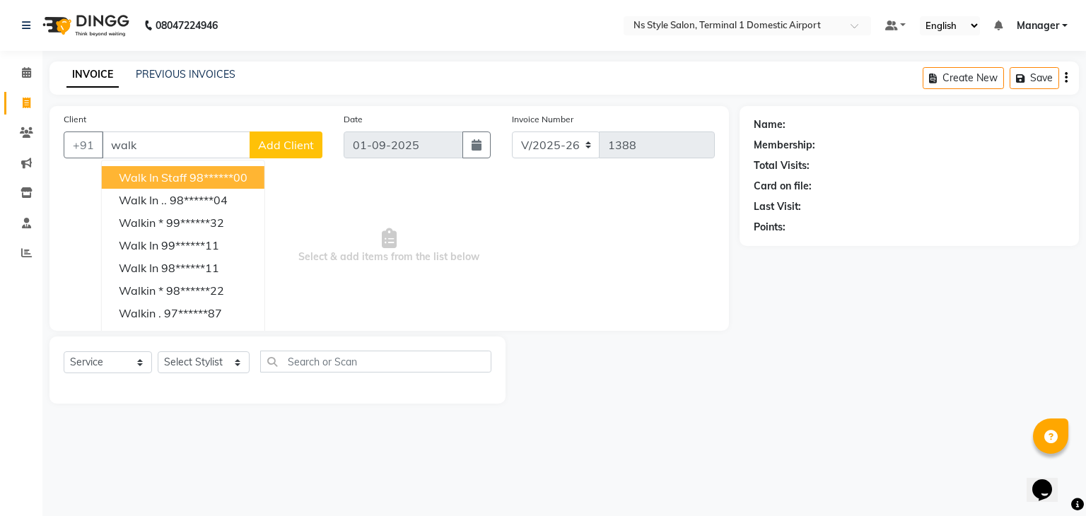
click at [172, 181] on span "Walk In Staff" at bounding box center [153, 177] width 68 height 14
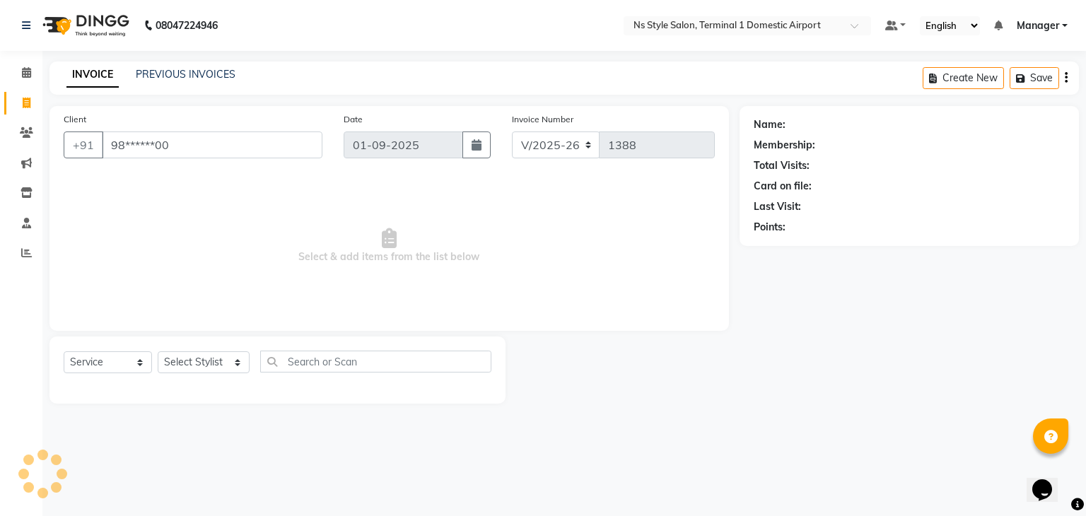
type input "98******00"
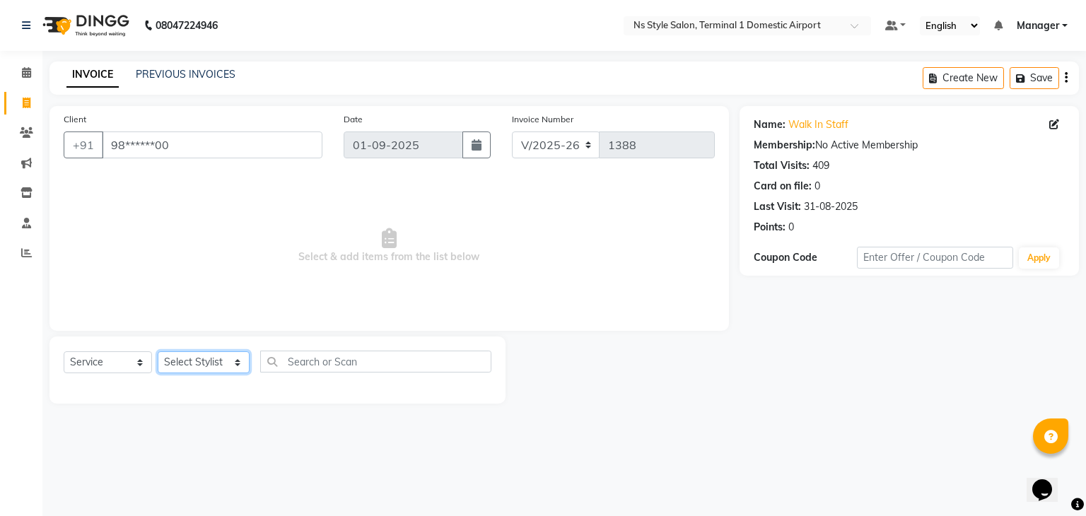
click at [209, 371] on select "Select Stylist [PERSON_NAME] [PERSON_NAME] [PERSON_NAME] GRROWWIDE [PERSON_NAME…" at bounding box center [204, 363] width 92 height 22
select select "88862"
click at [158, 352] on select "Select Stylist [PERSON_NAME] [PERSON_NAME] [PERSON_NAME] GRROWWIDE [PERSON_NAME…" at bounding box center [204, 363] width 92 height 22
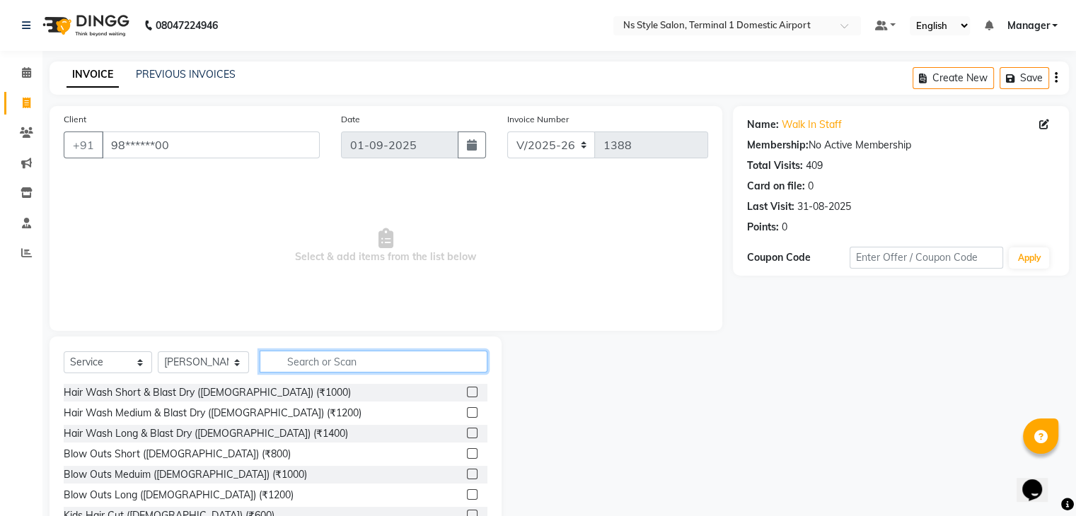
click at [386, 359] on input "text" at bounding box center [374, 362] width 228 height 22
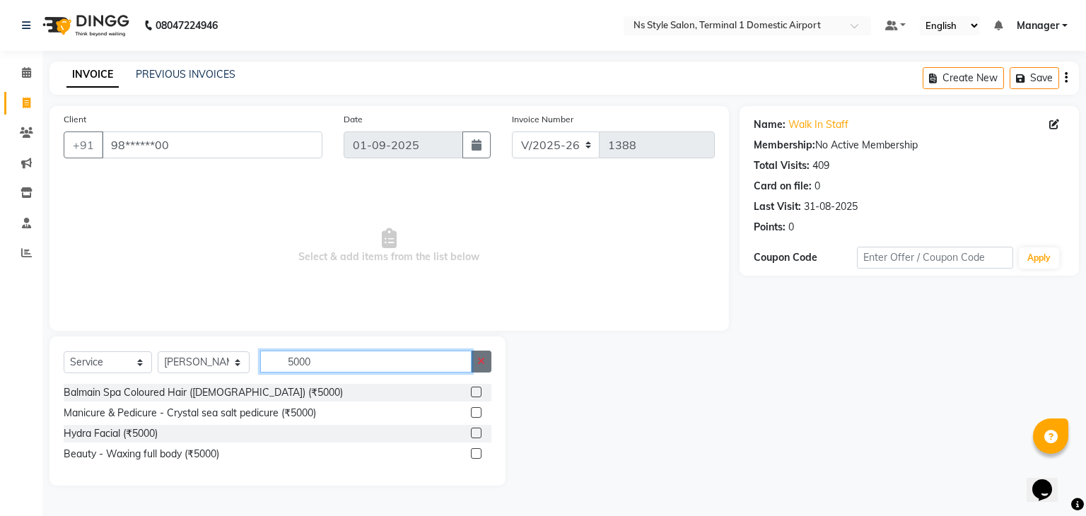
type input "5000"
click at [483, 356] on button "button" at bounding box center [481, 362] width 21 height 22
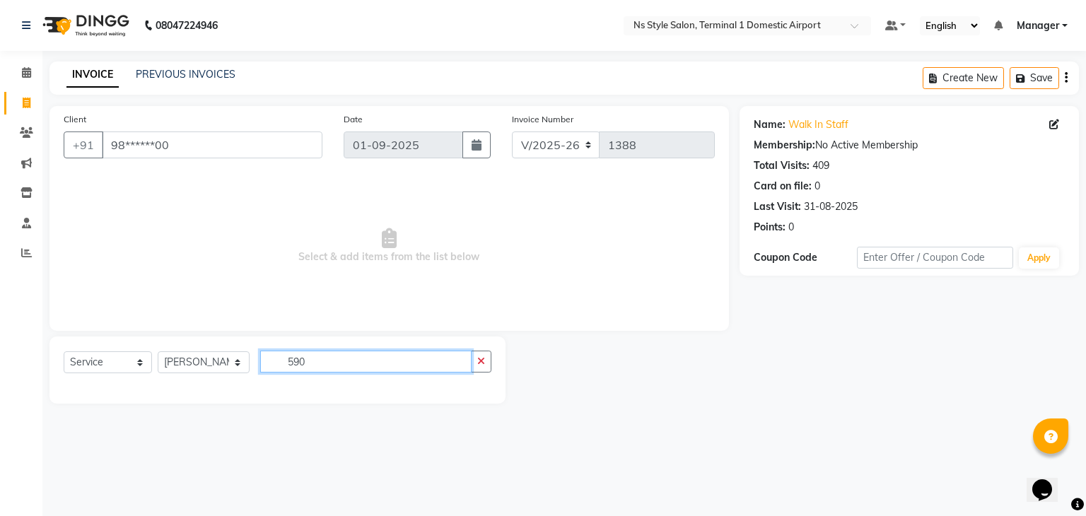
click at [436, 358] on input "590" at bounding box center [366, 362] width 212 height 22
type input "5"
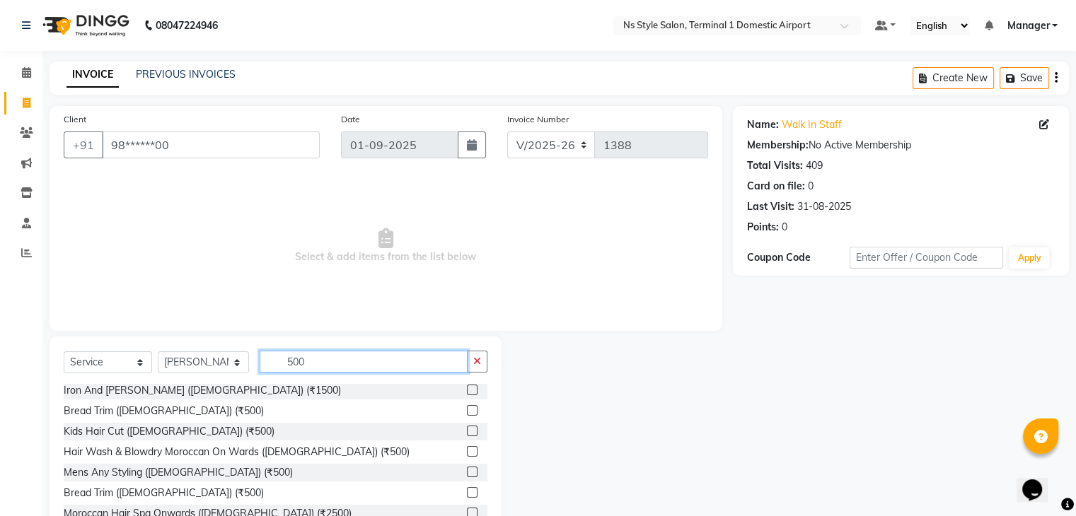
scroll to position [79, 0]
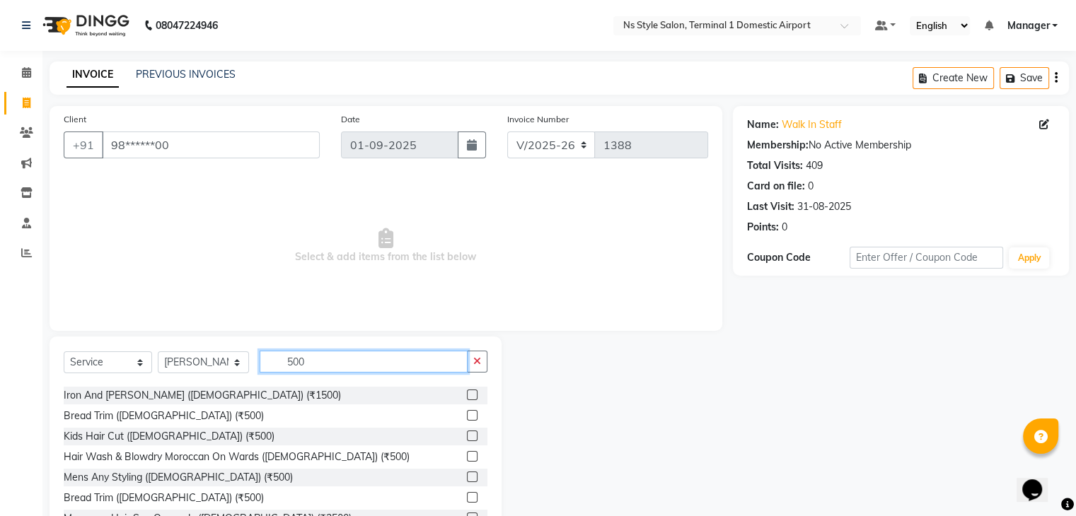
type input "500"
click at [467, 414] on label at bounding box center [472, 415] width 11 height 11
click at [467, 414] on input "checkbox" at bounding box center [471, 416] width 9 height 9
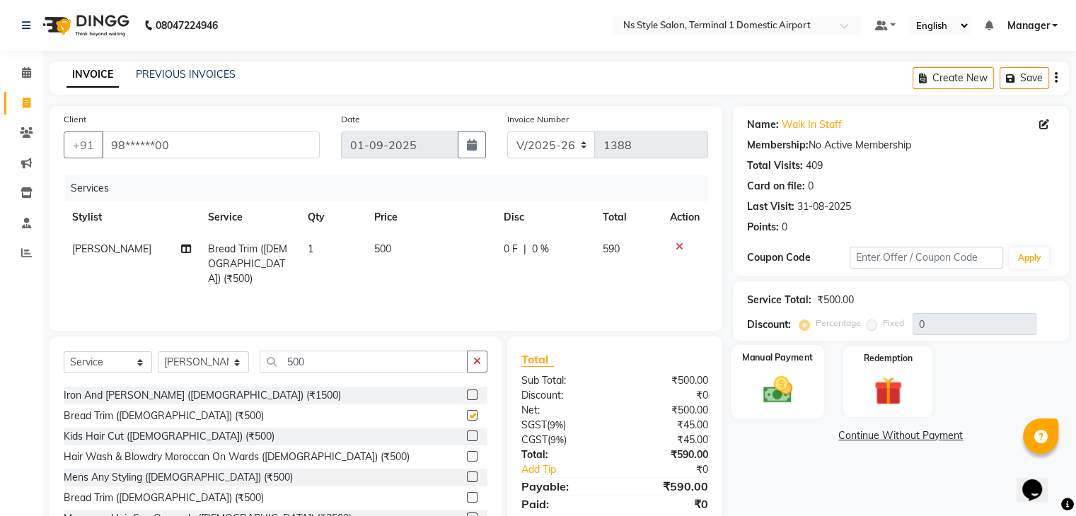
checkbox input "false"
click at [779, 378] on img at bounding box center [776, 390] width 47 height 34
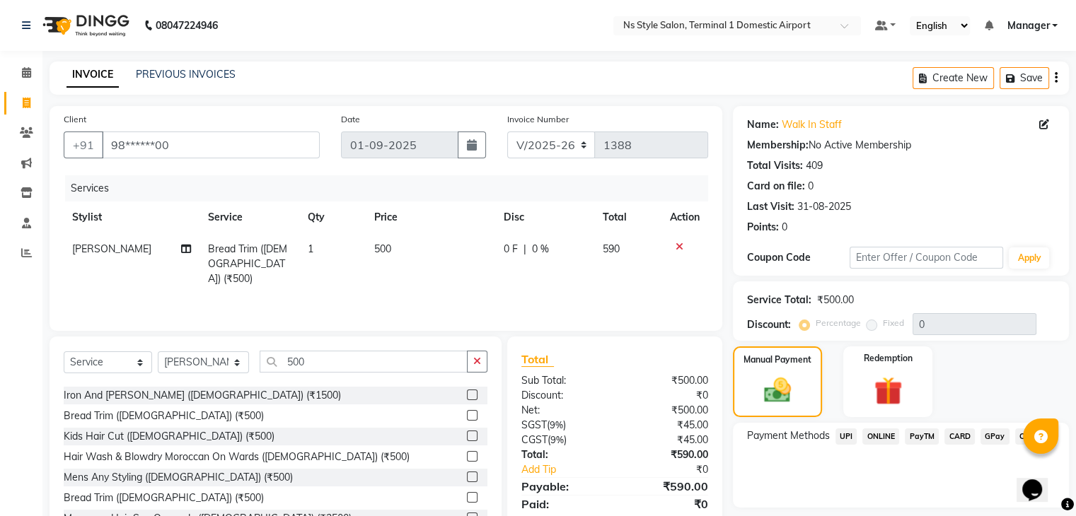
scroll to position [51, 0]
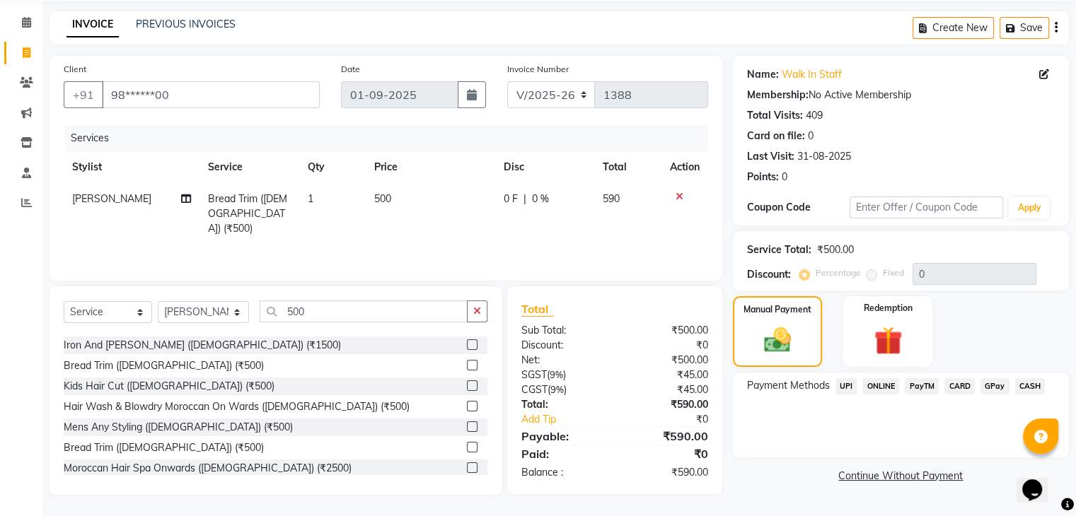
click at [1026, 389] on span "CASH" at bounding box center [1030, 386] width 30 height 16
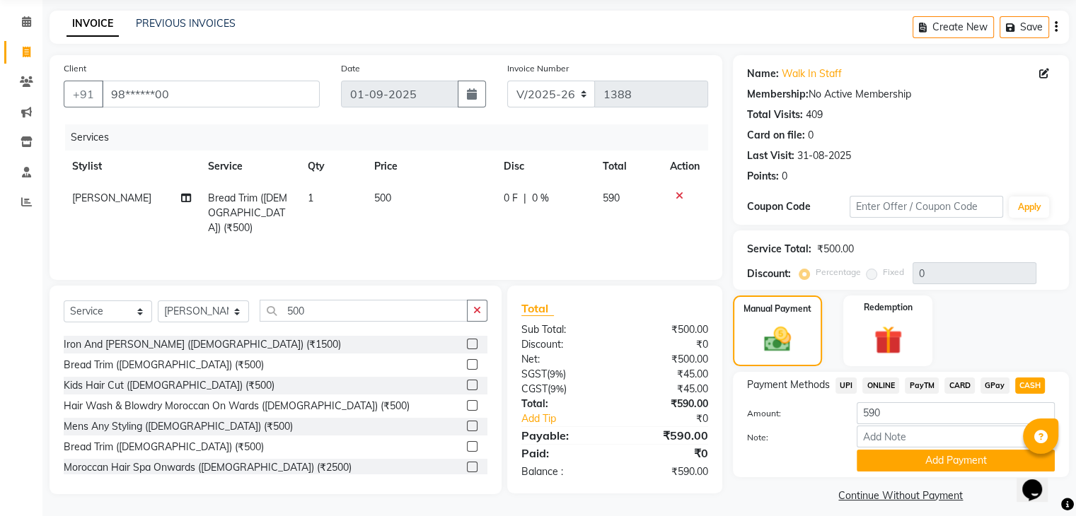
scroll to position [63, 0]
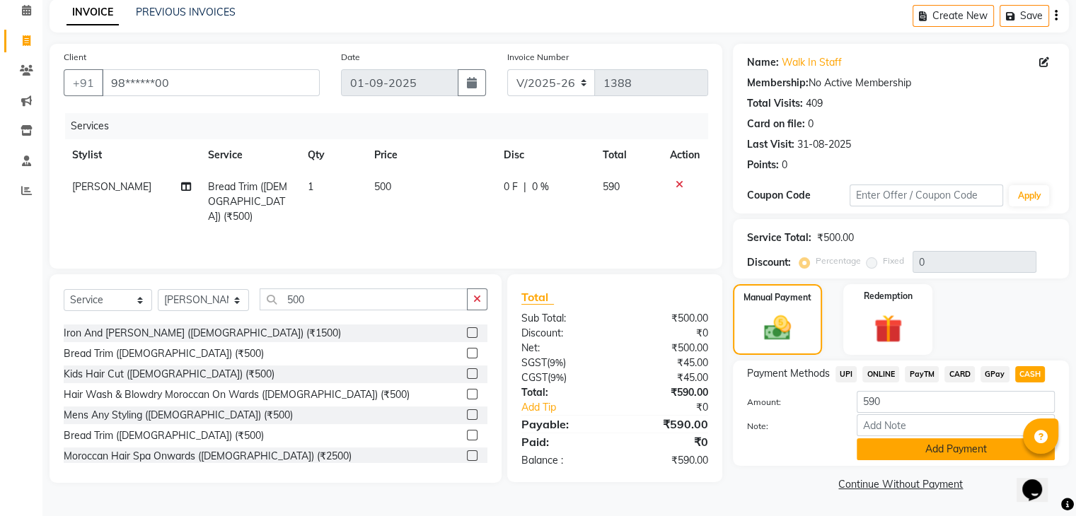
click at [906, 444] on button "Add Payment" at bounding box center [956, 450] width 198 height 22
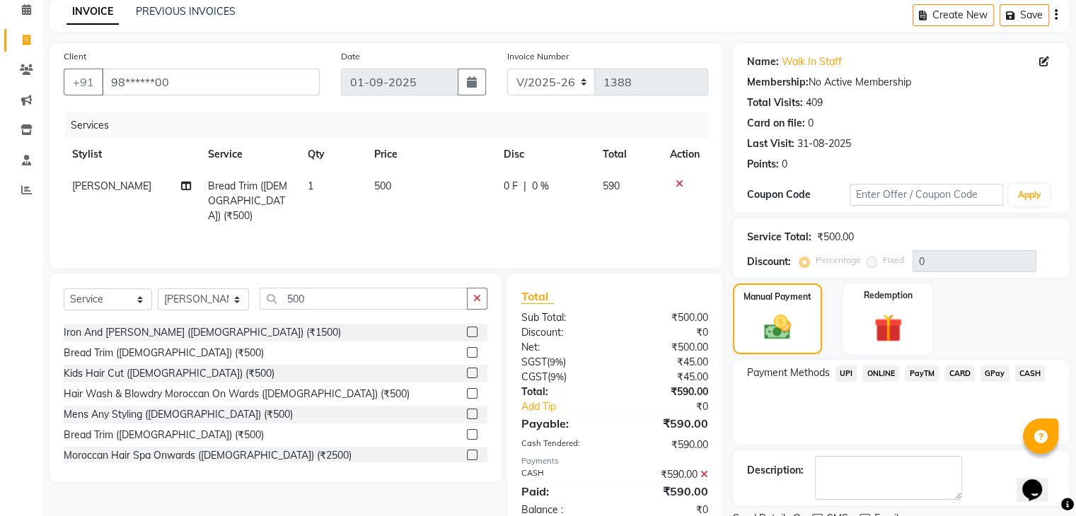
scroll to position [121, 0]
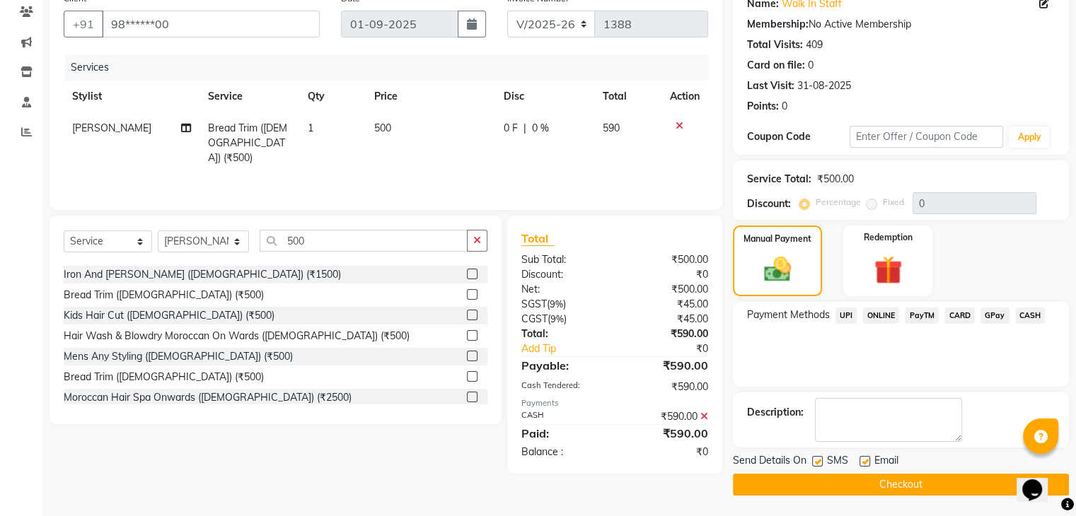
click at [905, 487] on button "Checkout" at bounding box center [901, 485] width 336 height 22
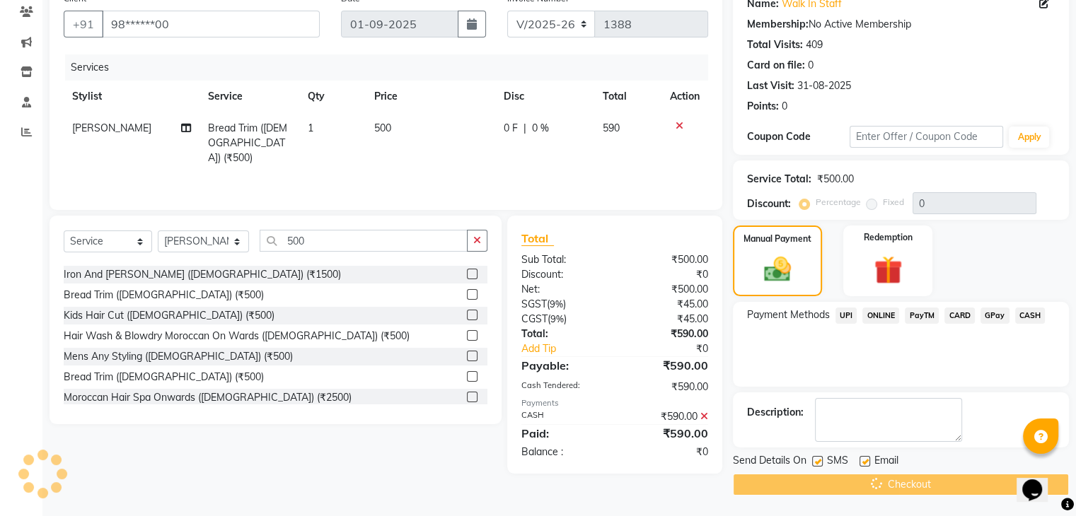
scroll to position [0, 0]
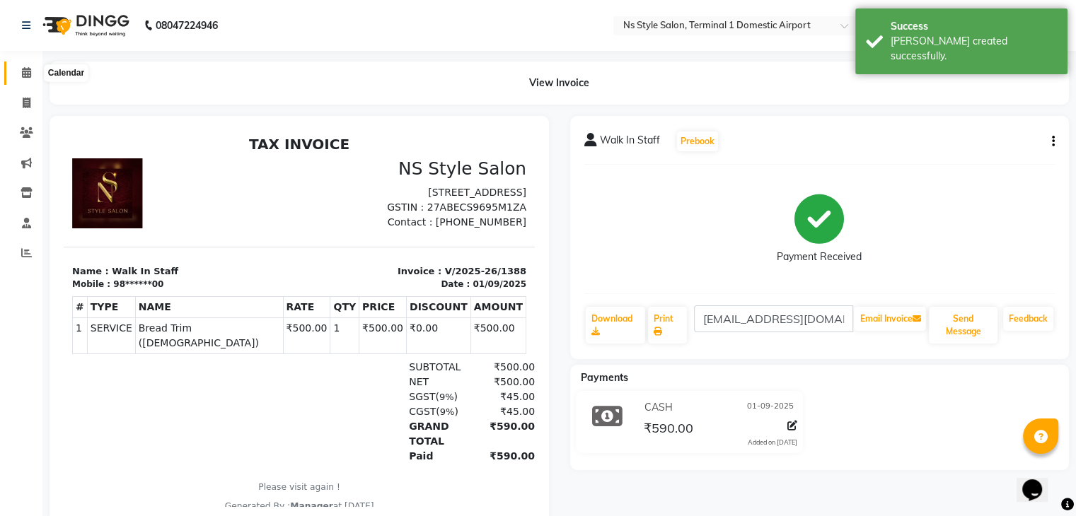
click at [28, 80] on span at bounding box center [26, 73] width 25 height 16
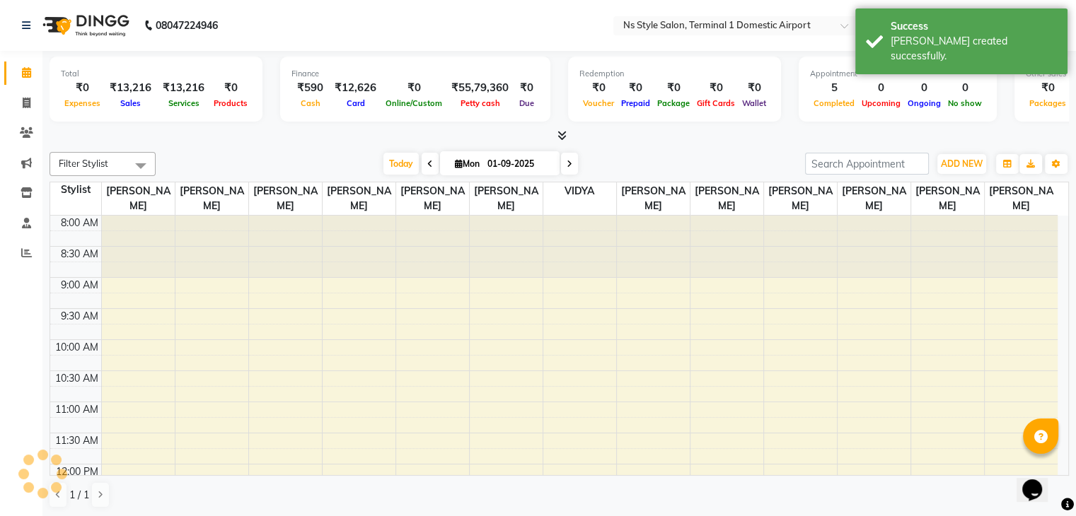
click at [27, 88] on li "Invoice" at bounding box center [21, 103] width 42 height 30
click at [27, 100] on icon at bounding box center [27, 103] width 8 height 11
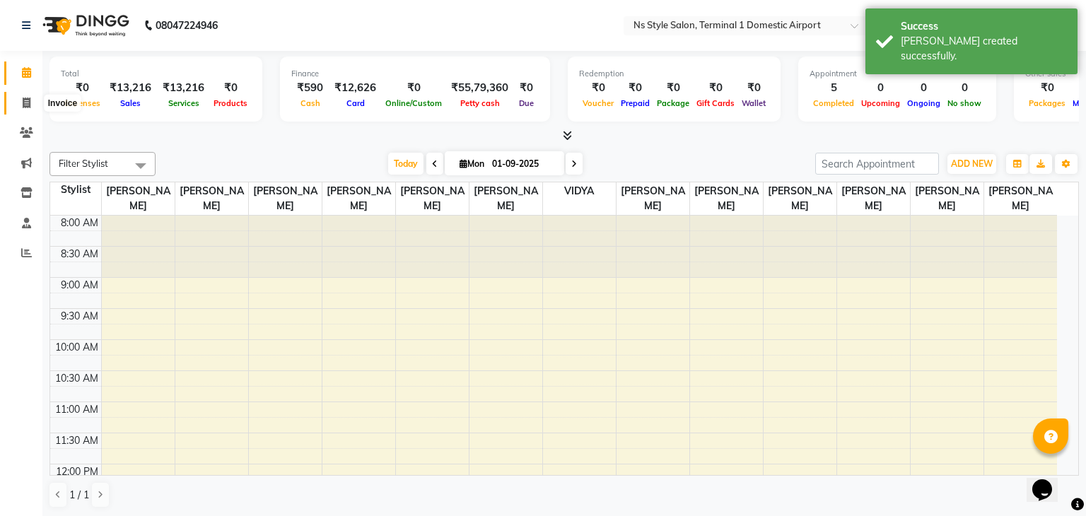
select select "5659"
select select "service"
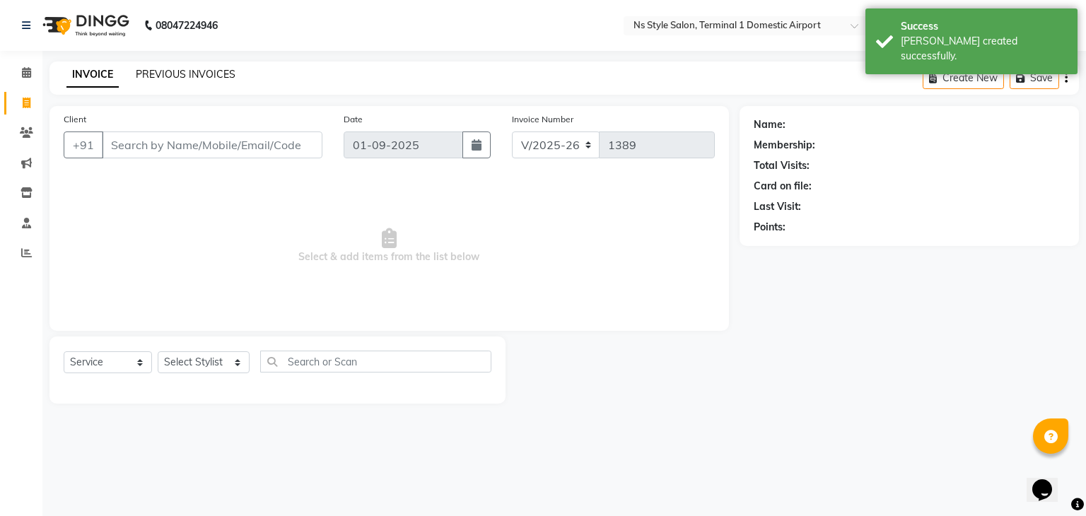
click at [173, 76] on link "PREVIOUS INVOICES" at bounding box center [186, 74] width 100 height 13
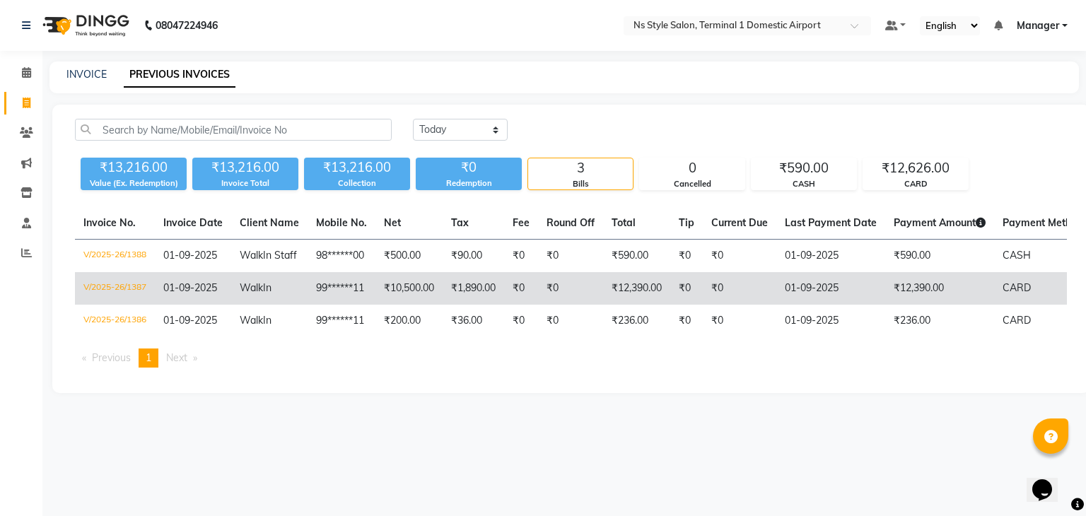
click at [372, 291] on td "99******11" at bounding box center [342, 288] width 68 height 33
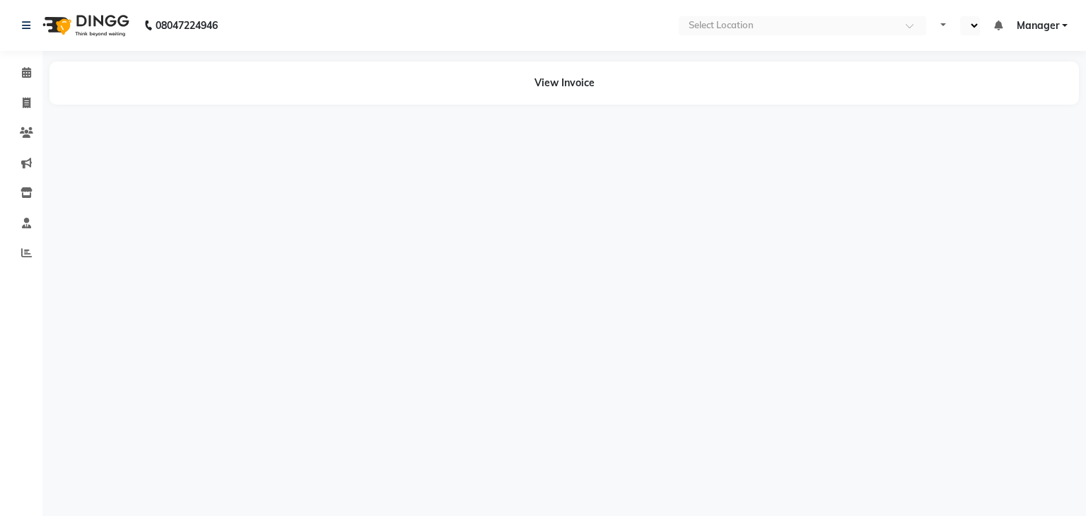
select select "en"
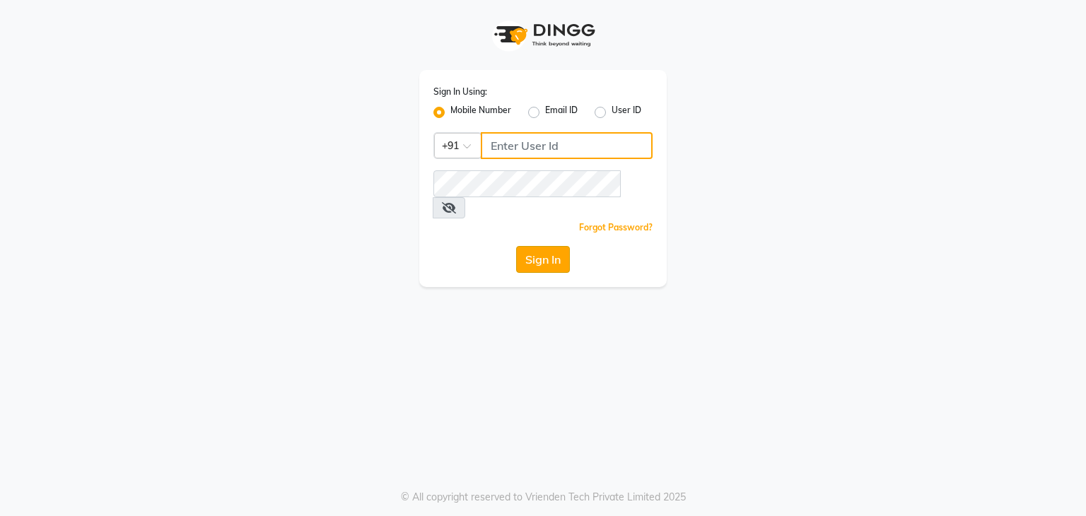
type input "9930388551"
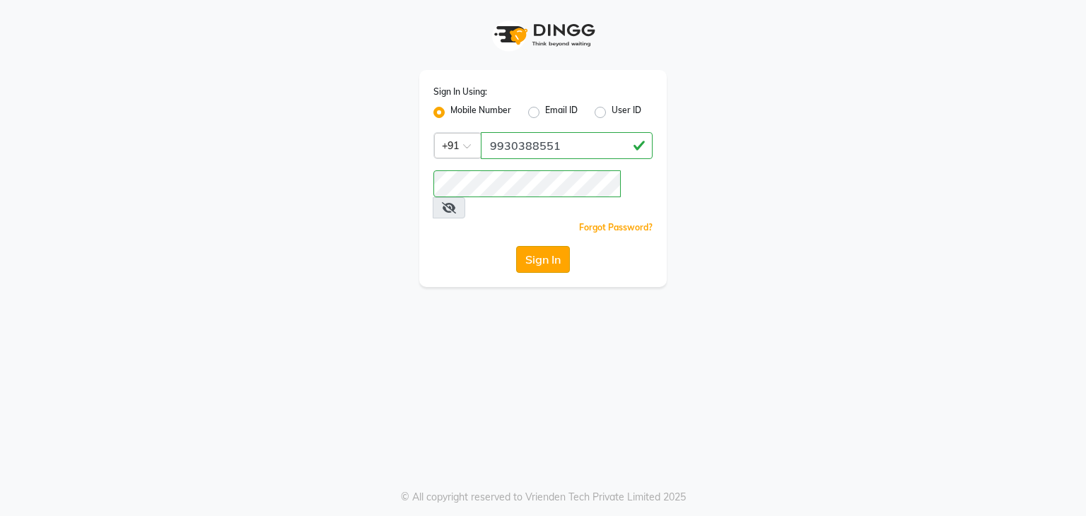
click at [547, 246] on button "Sign In" at bounding box center [543, 259] width 54 height 27
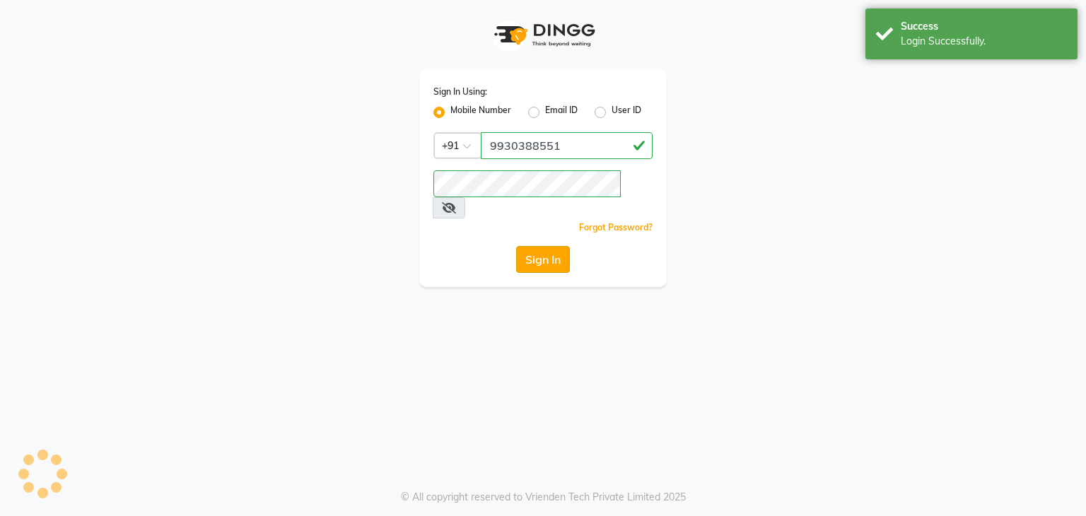
select select "service"
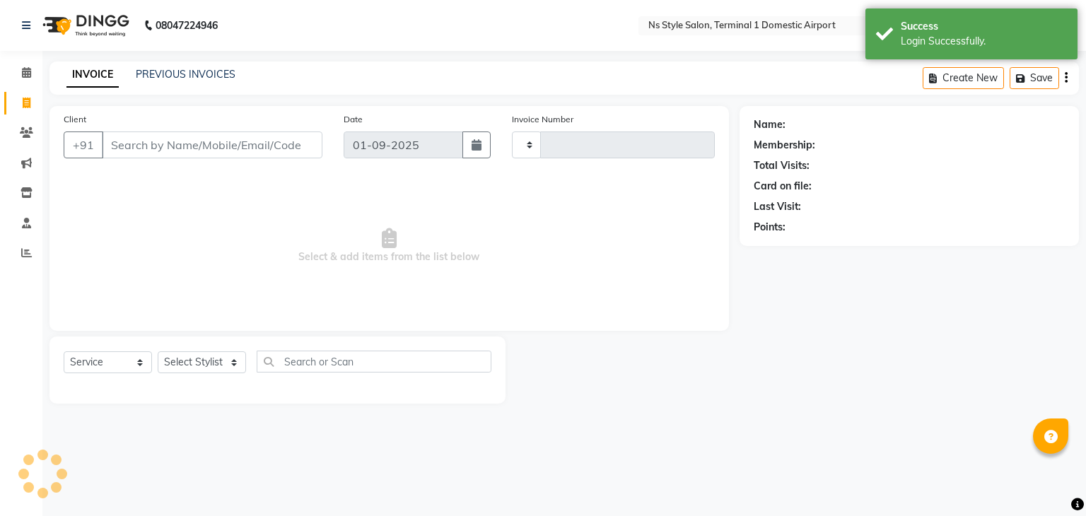
type input "1389"
select select "5659"
click at [22, 224] on icon at bounding box center [26, 223] width 9 height 11
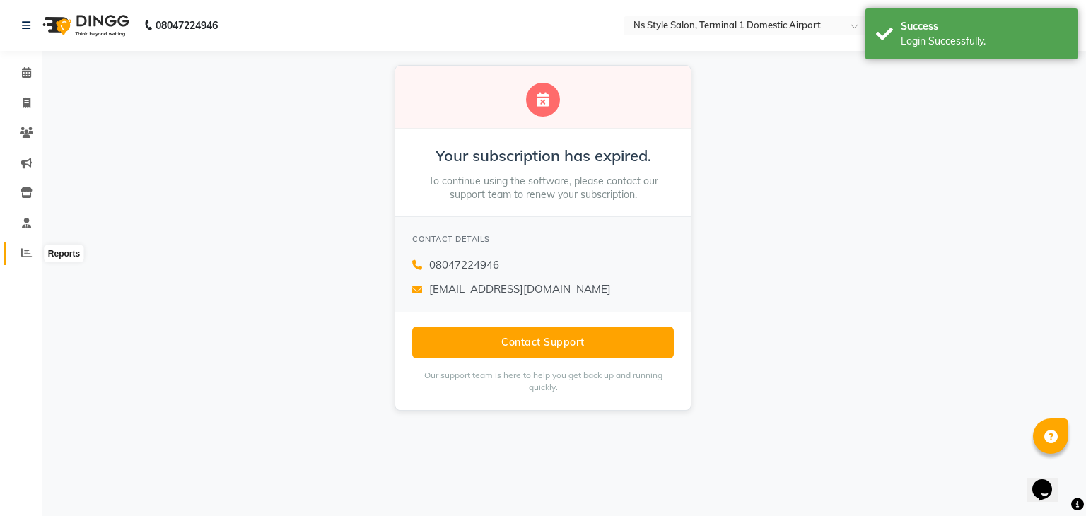
click at [18, 257] on span at bounding box center [26, 253] width 25 height 16
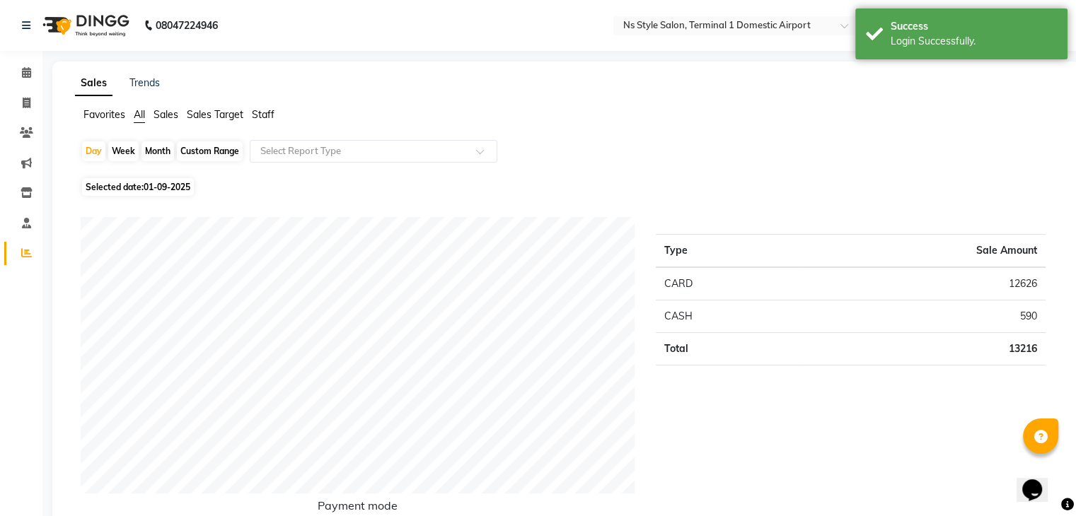
click at [268, 120] on span "Staff" at bounding box center [263, 114] width 23 height 13
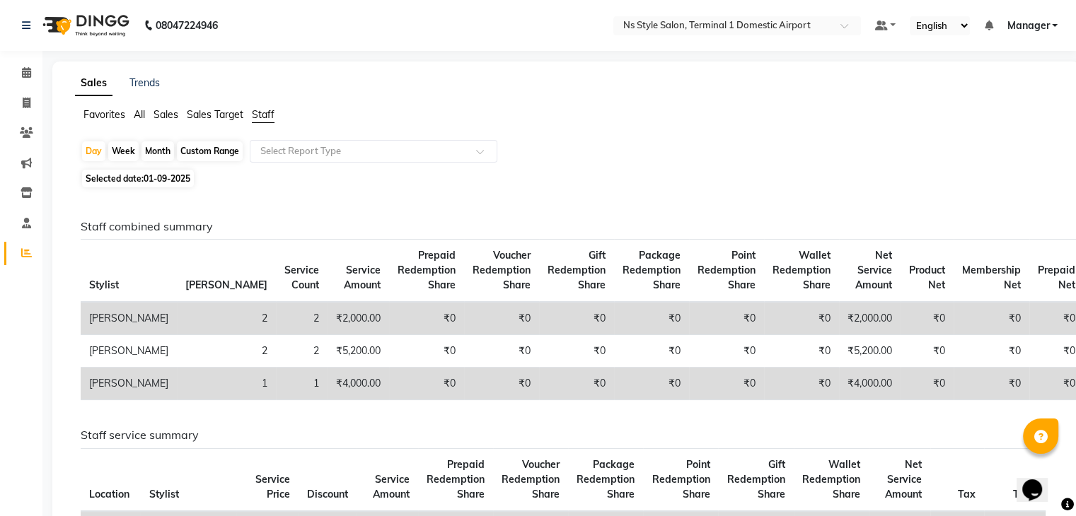
click at [226, 156] on div "Custom Range" at bounding box center [210, 151] width 66 height 20
select select "9"
select select "2025"
click at [214, 145] on div "Custom Range" at bounding box center [210, 151] width 66 height 20
select select "9"
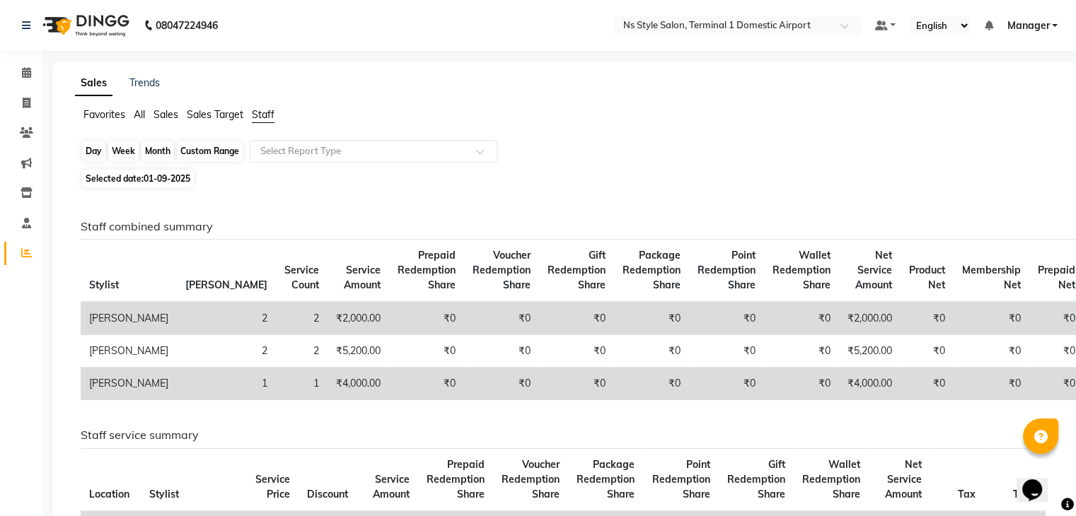
select select "2025"
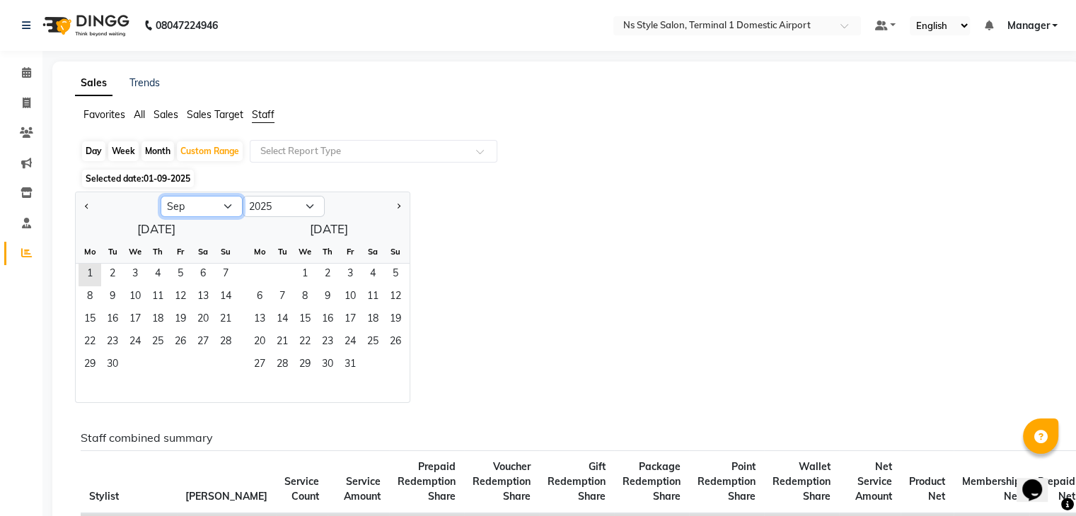
click at [226, 210] on select "Jan Feb Mar Apr May Jun Jul Aug Sep Oct Nov Dec" at bounding box center [202, 206] width 82 height 21
select select "8"
click at [161, 196] on select "Jan Feb Mar Apr May Jun Jul Aug Sep Oct Nov Dec" at bounding box center [202, 206] width 82 height 21
click at [190, 265] on span "1" at bounding box center [180, 275] width 23 height 23
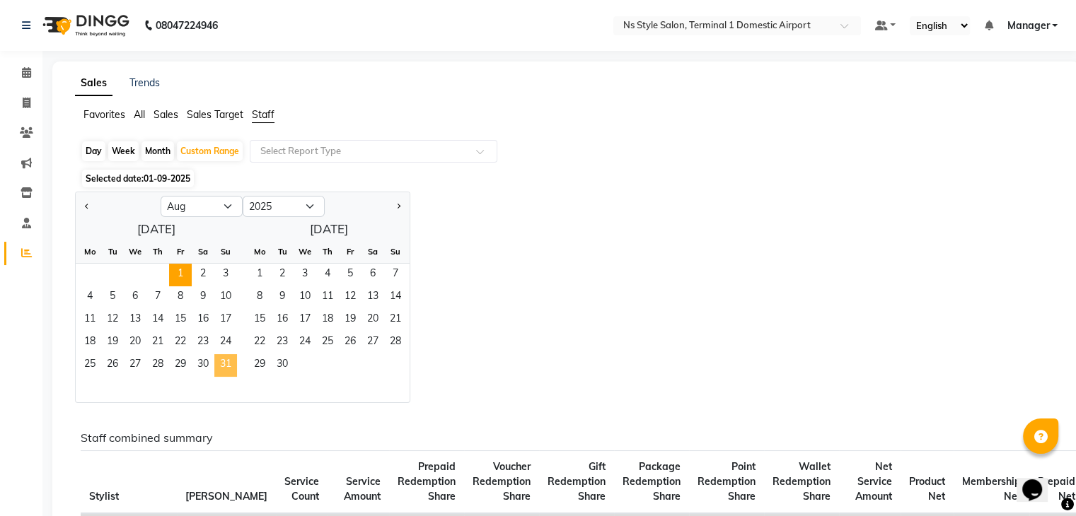
click at [227, 364] on span "31" at bounding box center [225, 365] width 23 height 23
